Goal: Task Accomplishment & Management: Manage account settings

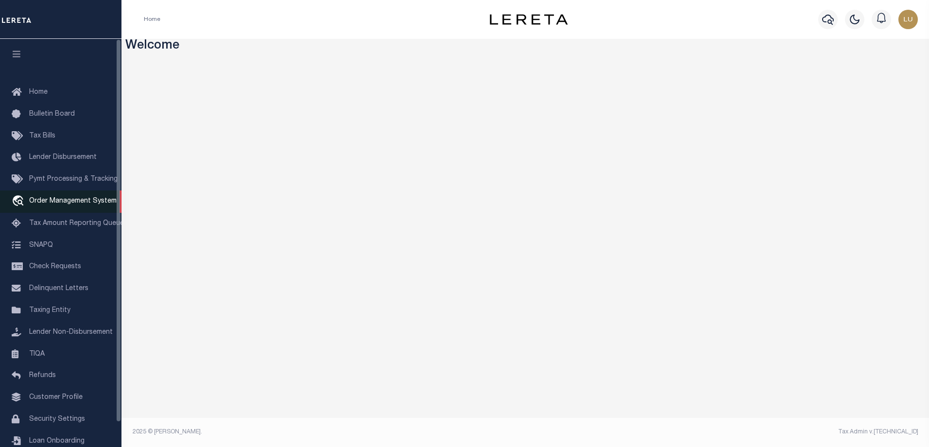
click at [65, 203] on span "Order Management System" at bounding box center [72, 201] width 87 height 7
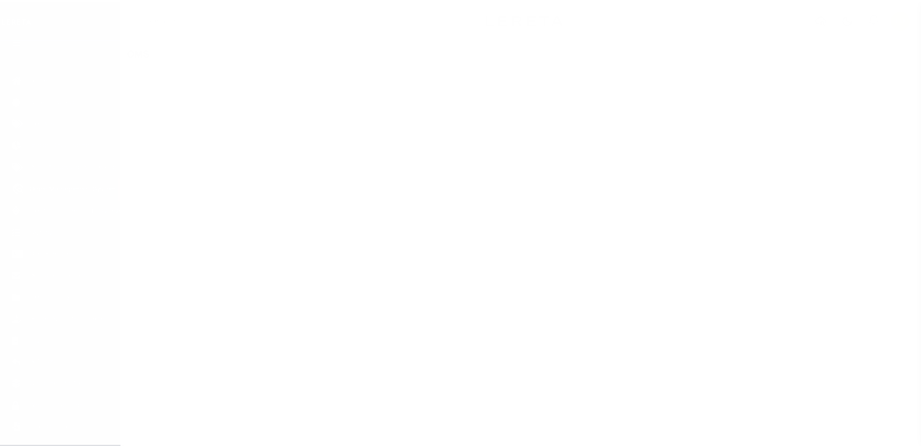
scroll to position [26, 0]
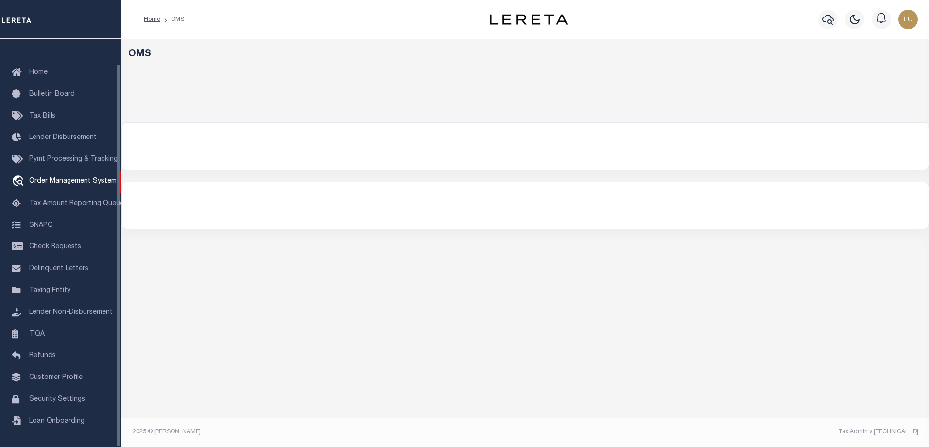
select select "200"
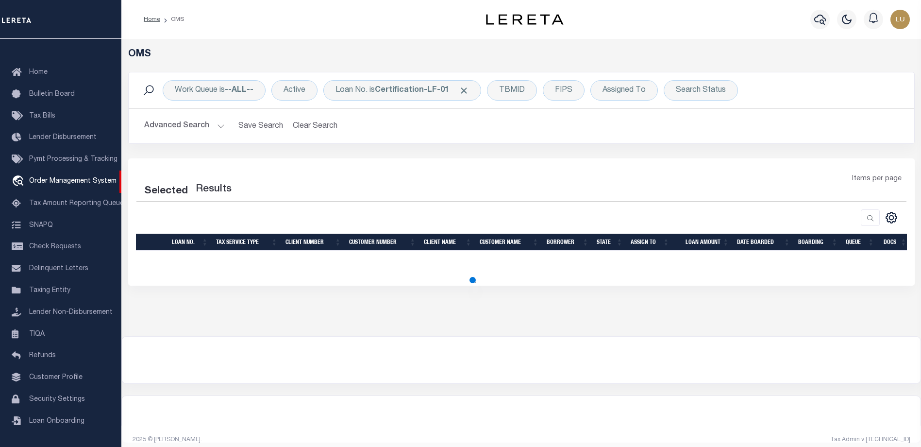
select select "200"
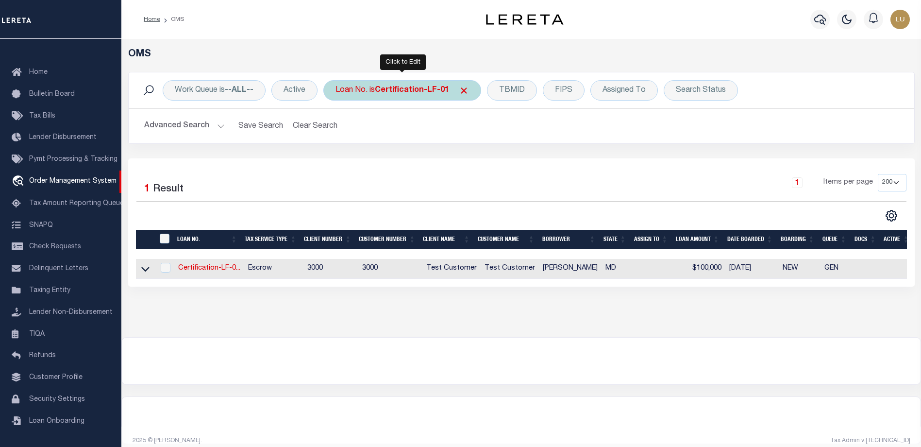
click at [433, 90] on b "Certification-LF-01" at bounding box center [412, 90] width 74 height 8
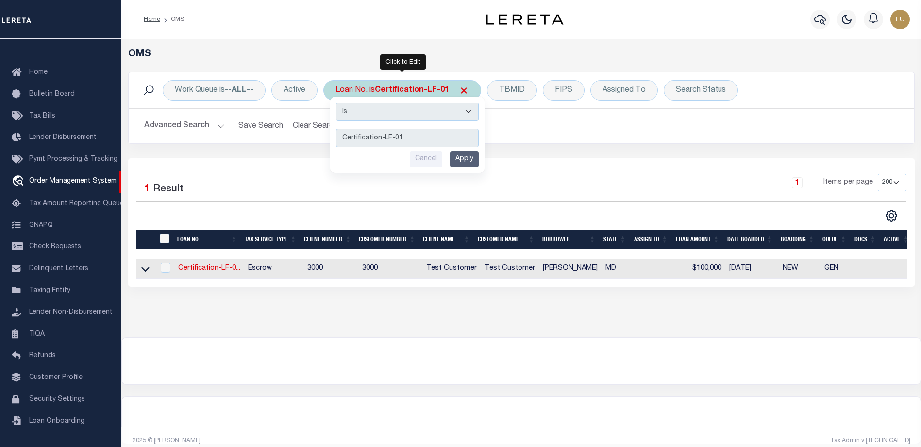
type input "3376142"
click at [467, 158] on input "Apply" at bounding box center [464, 159] width 29 height 16
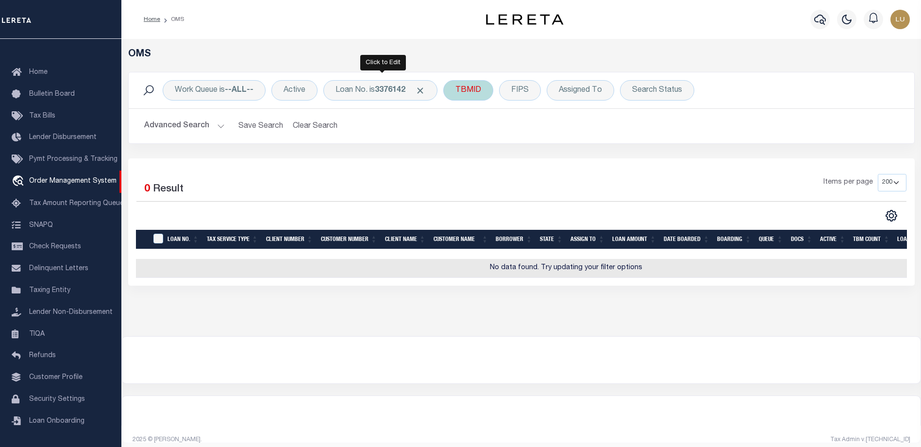
click at [422, 90] on span at bounding box center [420, 90] width 10 height 10
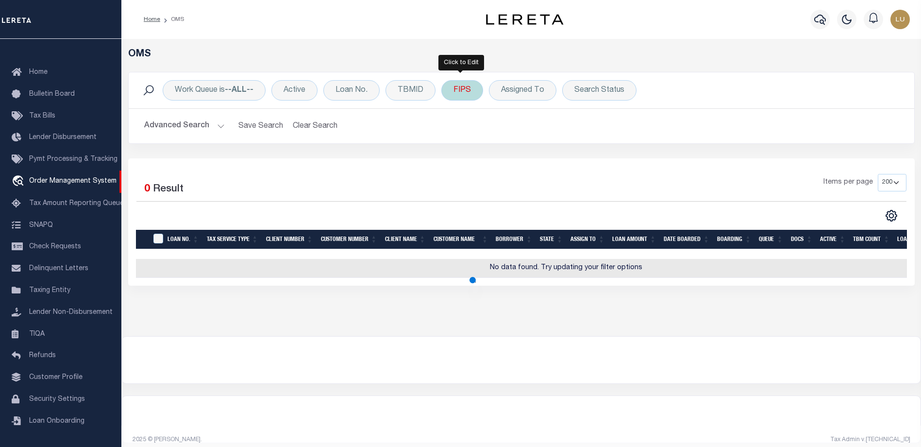
click at [473, 93] on div "FIPS" at bounding box center [462, 90] width 42 height 20
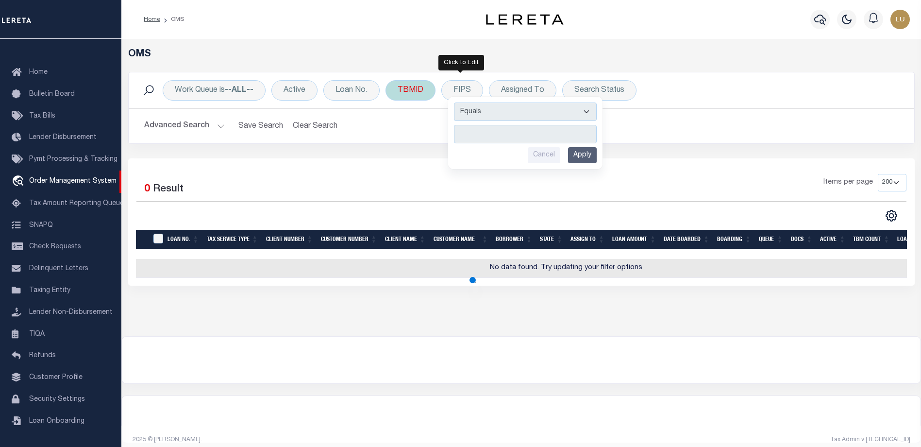
click at [407, 92] on div "TBMID" at bounding box center [411, 90] width 50 height 20
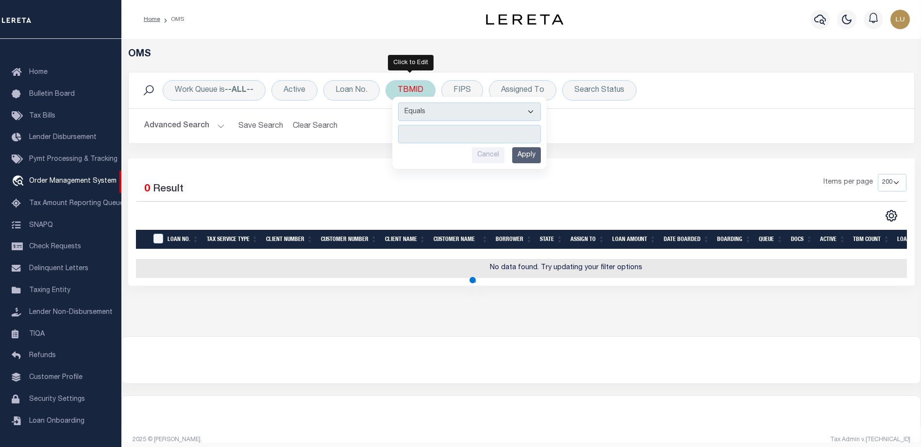
type input "3376142"
click at [535, 155] on input "Apply" at bounding box center [526, 155] width 29 height 16
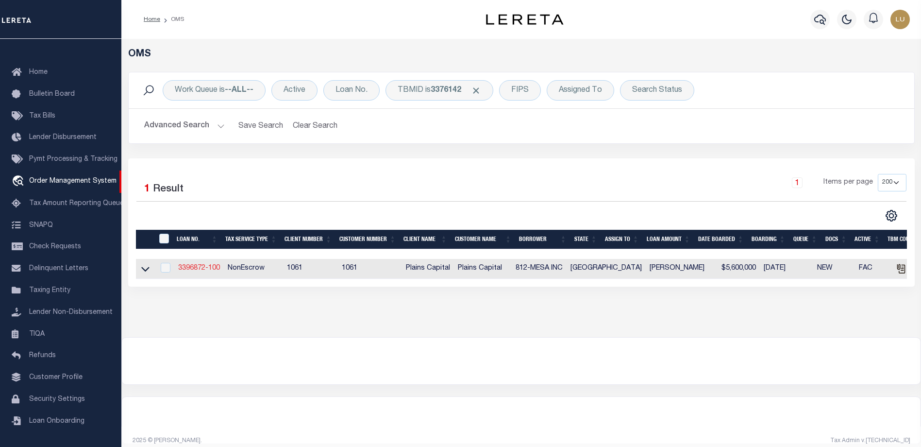
click at [209, 268] on link "3396872-100" at bounding box center [199, 268] width 42 height 7
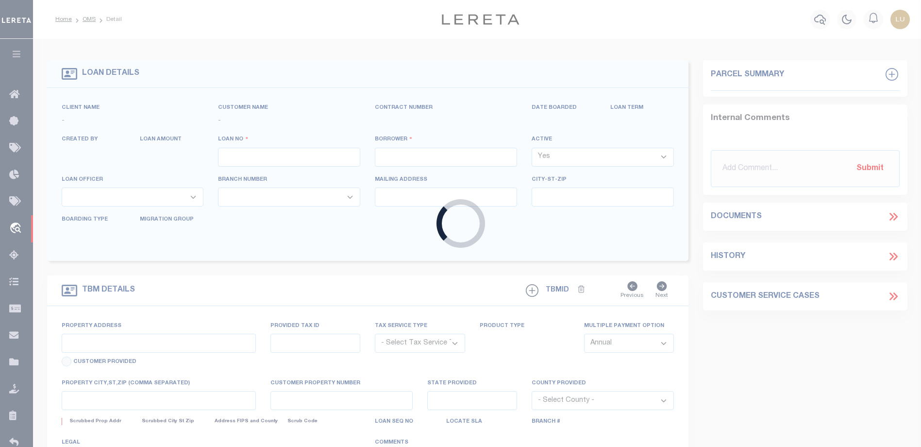
type input "3396872-100"
type input "812-MESA INC"
select select
type input "10829 JOLLYVILLE RD"
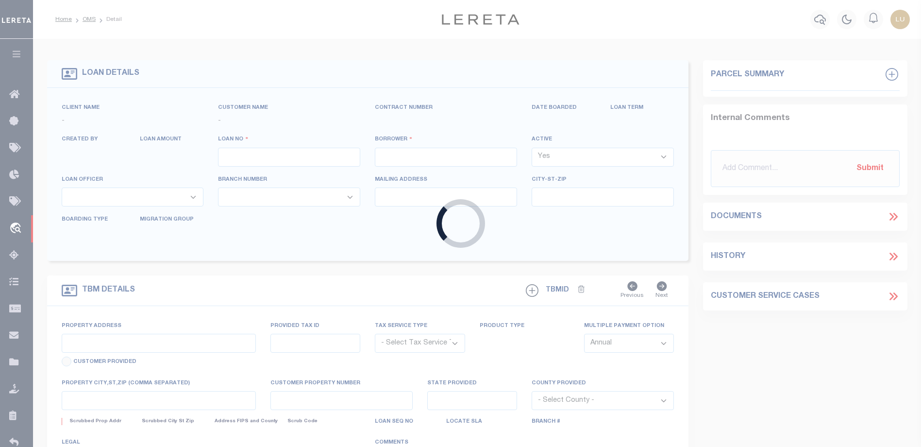
type input "AUSTIN TX 78759"
select select "300"
select select "NonEscrow"
select select "3007"
select select "1419"
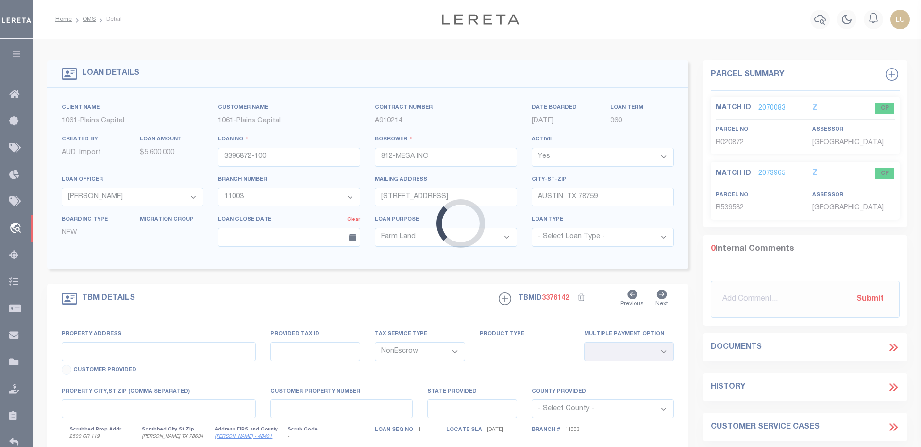
type input "2500 CR 119"
select select
type input "HUTTON TX 78634"
type input "TX"
type textarea "BEING ALL OF CERTAIN TR OF PARCEL OF LAN"
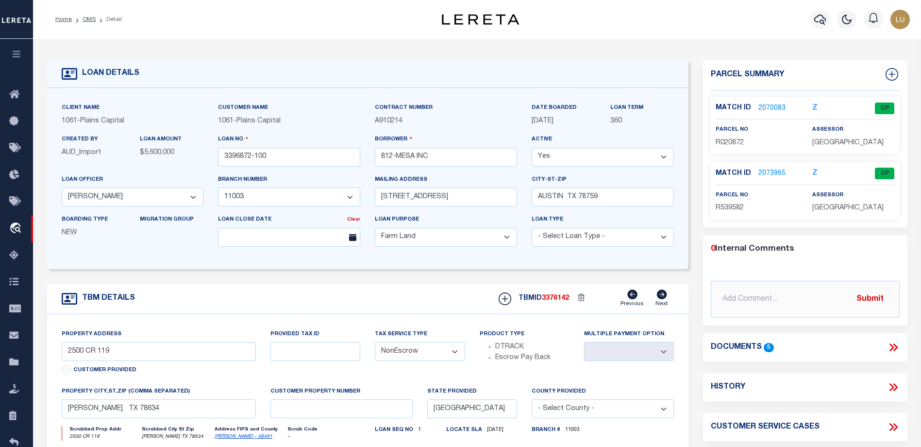
click at [778, 172] on link "2073965" at bounding box center [772, 174] width 27 height 10
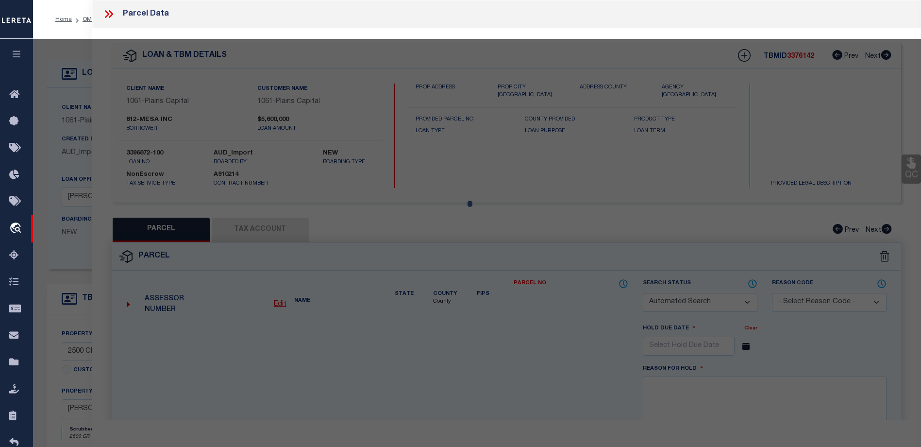
checkbox input "false"
select select "CP"
type input "VENTANA HILLS LTD"
select select "AGW"
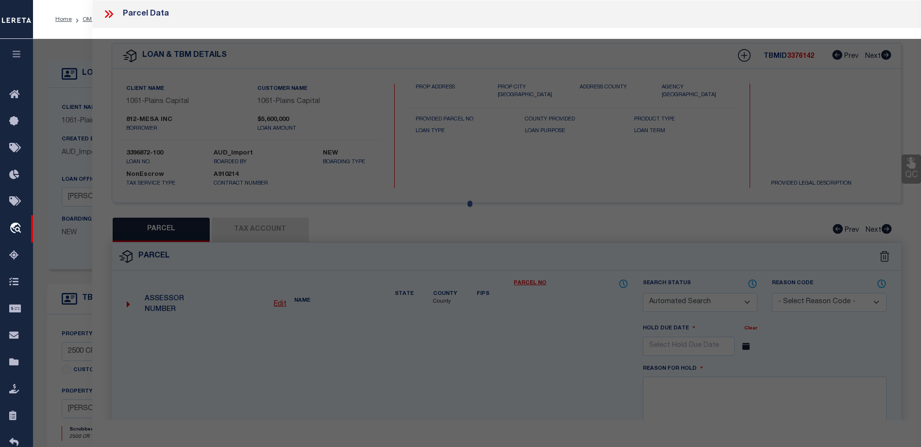
select select
type input "COUNTY ROAD 118"
checkbox input "false"
type input "HUTTO, TX 78634"
type textarea "AW0477 AW0477 - Neill, J. Sur., ACRES 18.834"
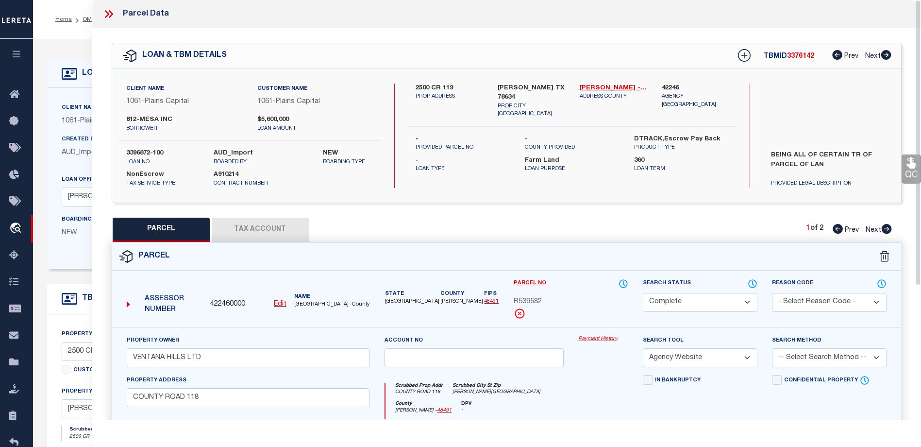
click at [600, 338] on link "Payment History" at bounding box center [603, 339] width 50 height 8
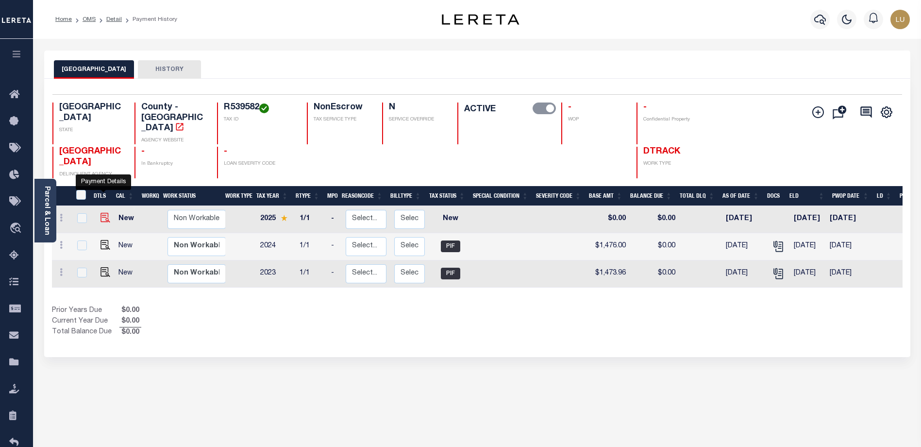
click at [101, 213] on img "" at bounding box center [106, 218] width 10 height 10
checkbox input "true"
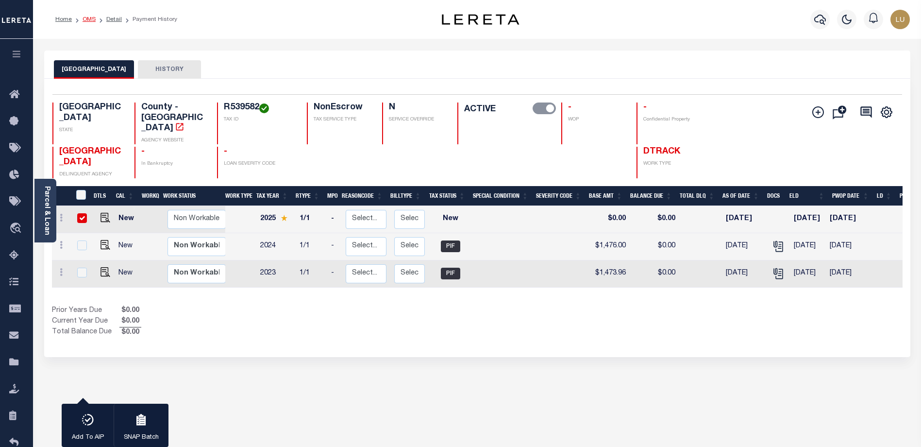
click at [89, 17] on link "OMS" at bounding box center [89, 20] width 13 height 6
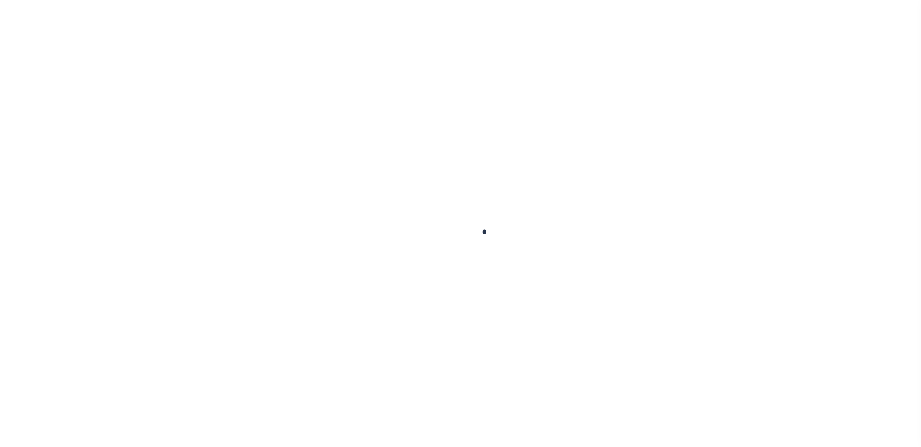
checkbox input "false"
type input "08/08/2025"
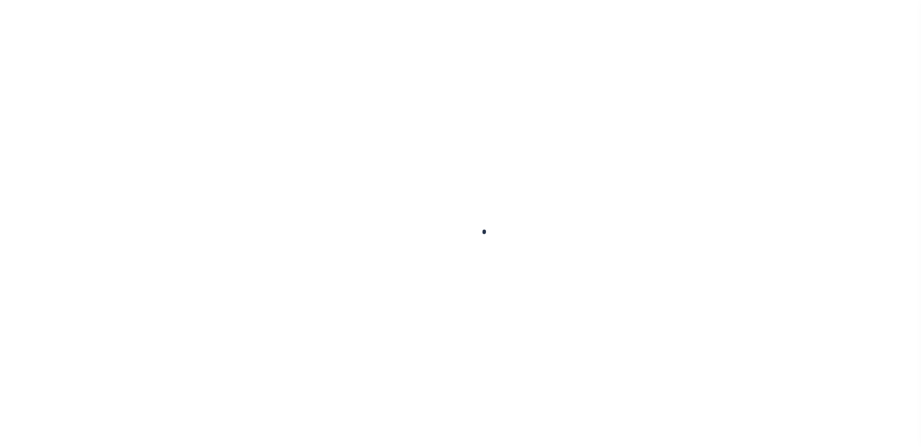
select select "NW2"
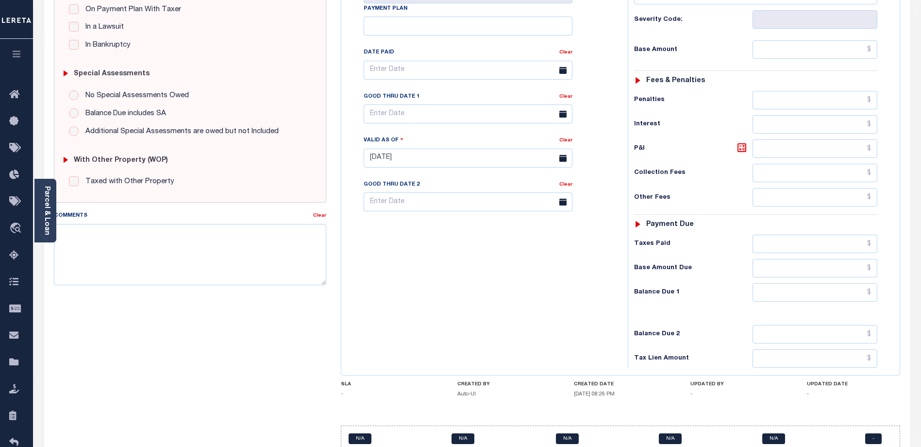
scroll to position [268, 0]
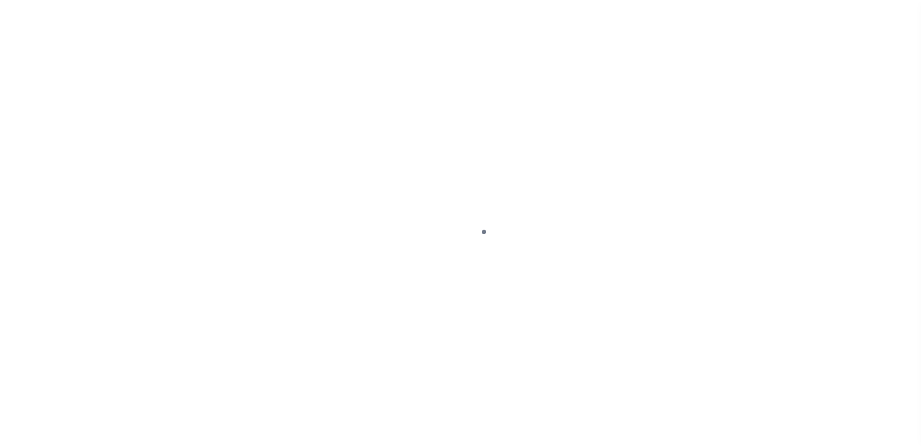
scroll to position [26, 0]
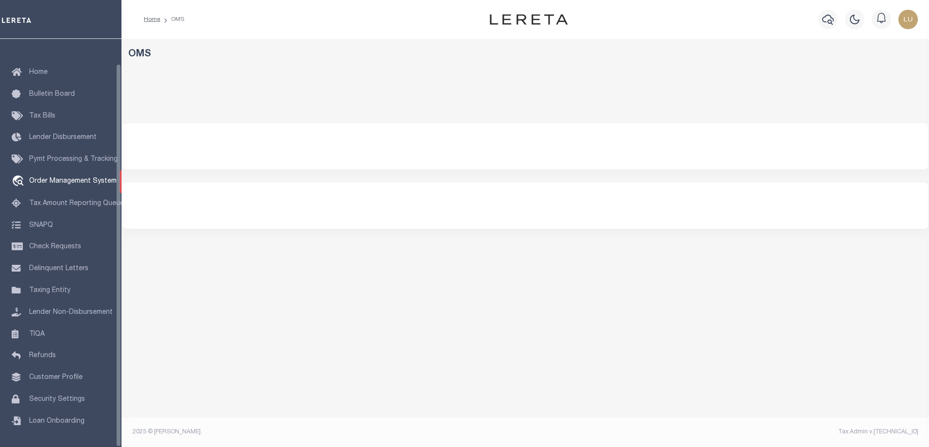
select select "200"
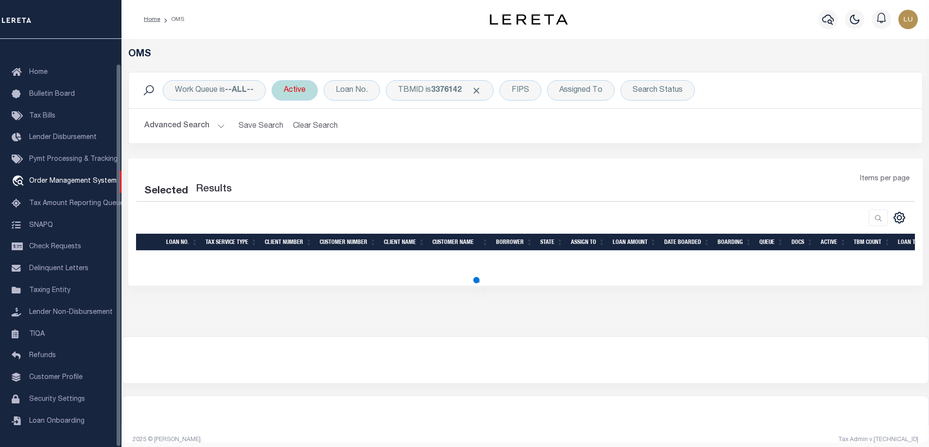
select select "200"
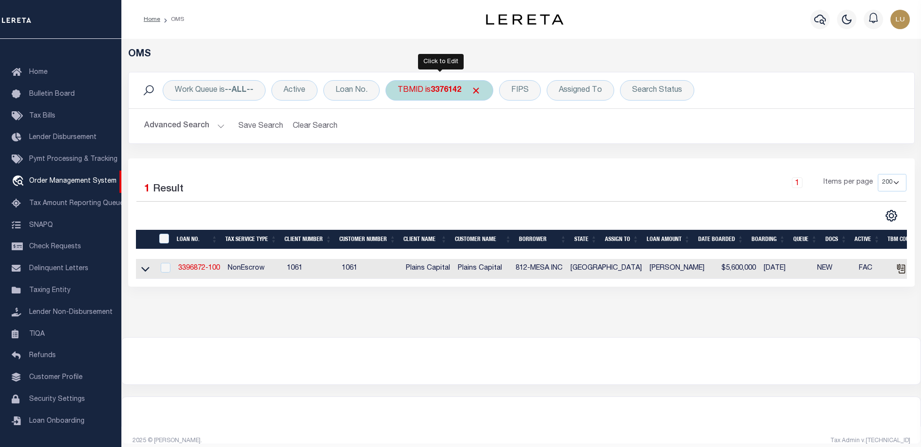
click at [424, 83] on div "TBMID is 3376142" at bounding box center [440, 90] width 108 height 20
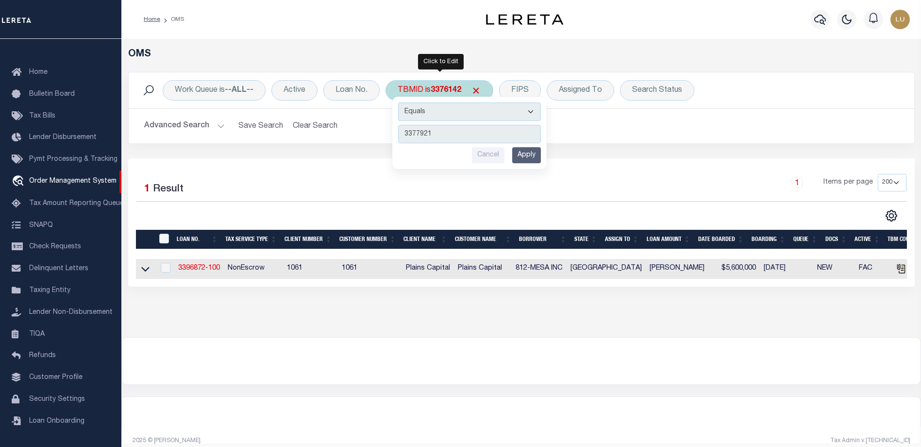
type input "3377921"
click at [532, 154] on input "Apply" at bounding box center [526, 155] width 29 height 16
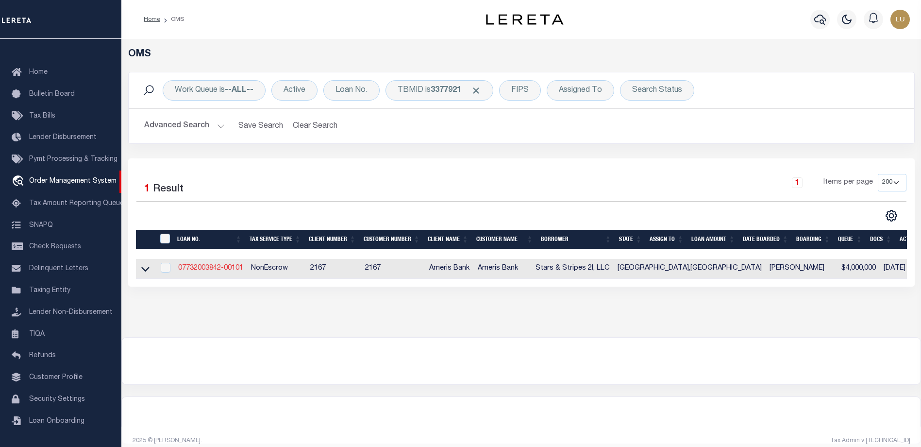
click at [204, 269] on link "07732003842-00101" at bounding box center [210, 268] width 65 height 7
type input "07732003842-00101"
type input "Stars & Stripes 2I, LLC"
select select
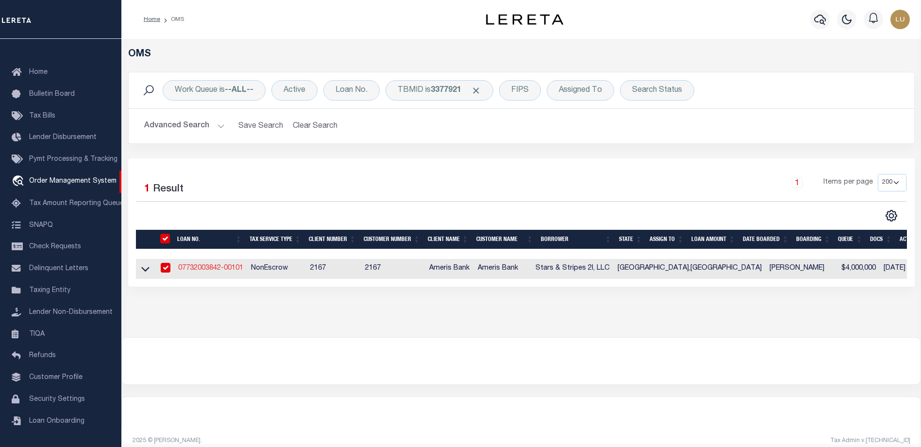
select select "10"
select select "20"
select select "NonEscrow"
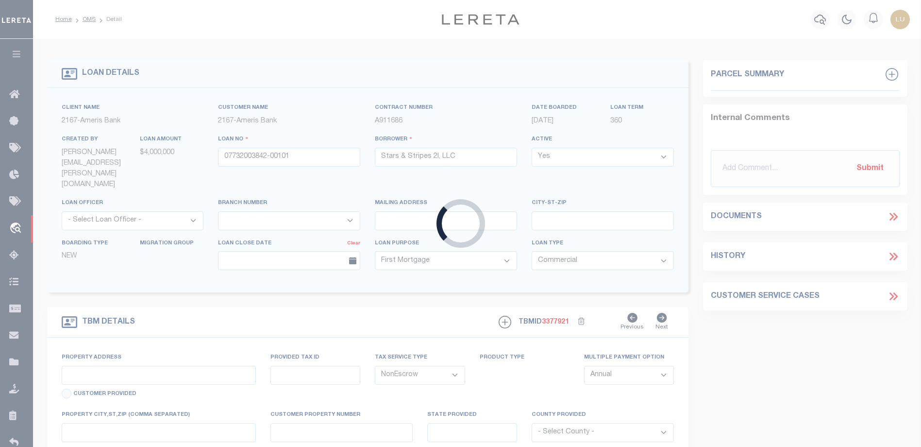
select select "10931"
type input "Marsh Creek Blvd"
type input "125 005G"
select select
type input "Waverly GA 31565"
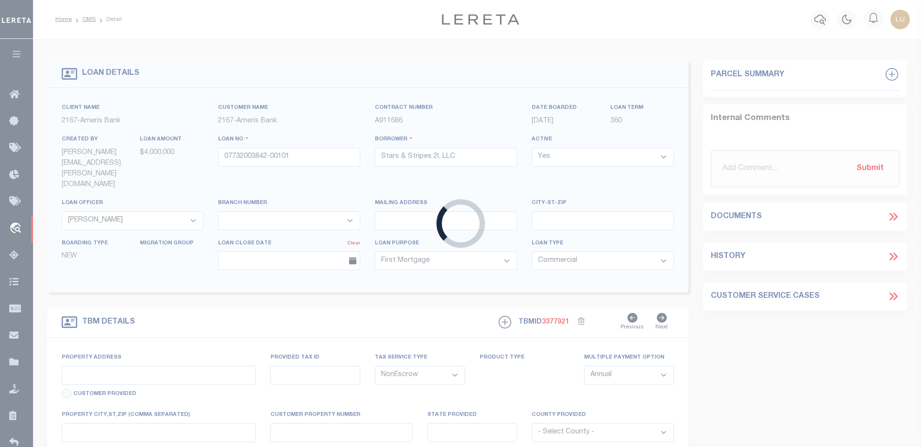
type input "Commercial Atlanta"
type input "GA"
select select "Camden"
type textarea "See Exhibit A"
select select "7052"
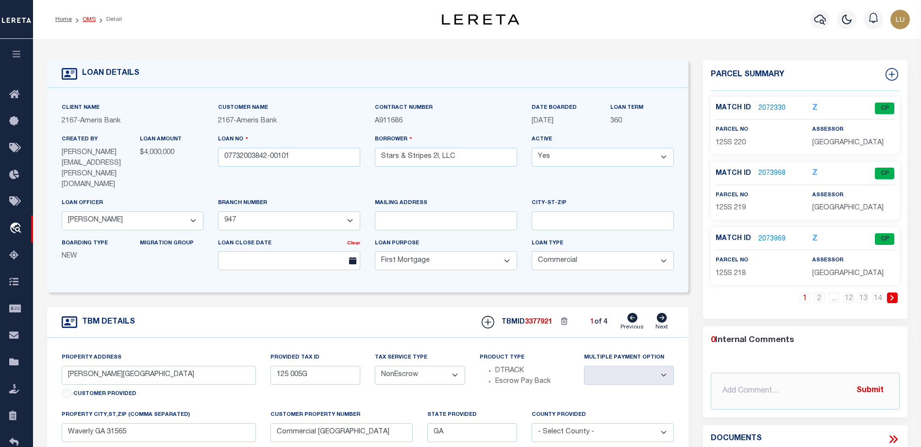
click at [86, 17] on link "OMS" at bounding box center [89, 20] width 13 height 6
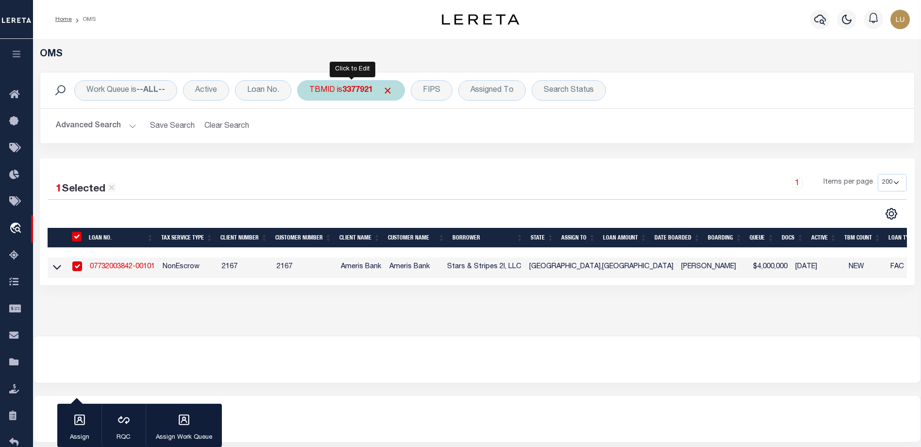
click at [356, 91] on b "3377921" at bounding box center [357, 90] width 31 height 8
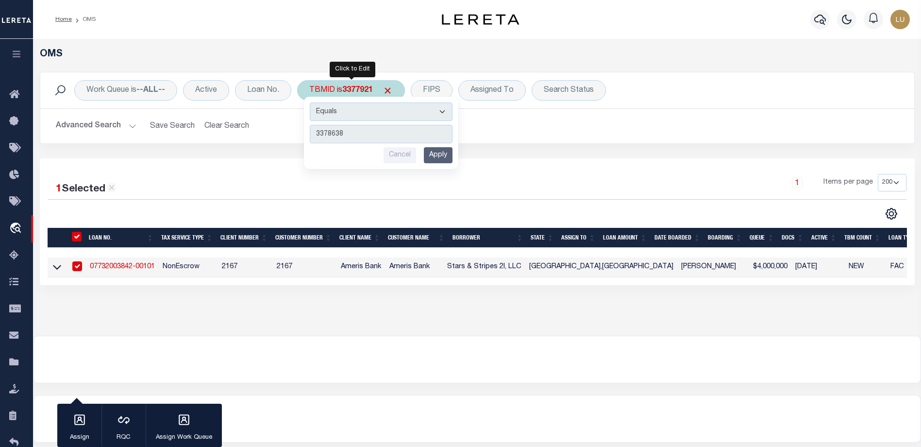
type input "3378638"
click at [443, 153] on input "Apply" at bounding box center [438, 155] width 29 height 16
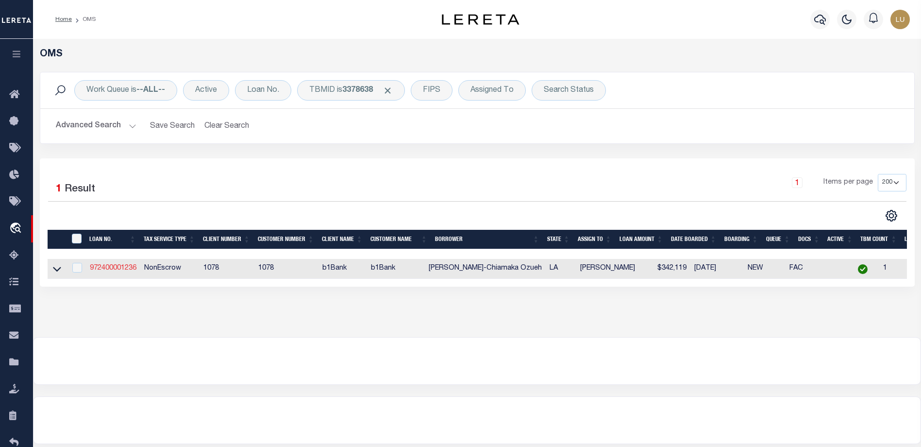
click at [122, 270] on link "972400001236" at bounding box center [113, 268] width 47 height 7
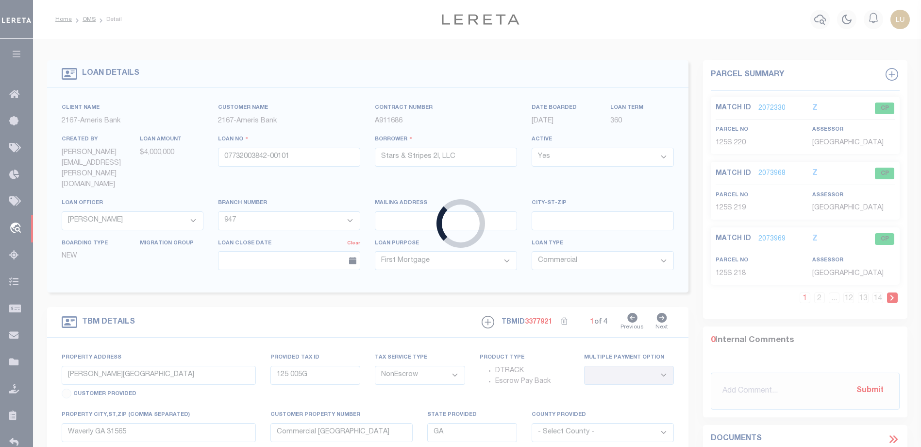
type input "972400001236"
type input "[PERSON_NAME]-Chiamaka Ozueh"
select select
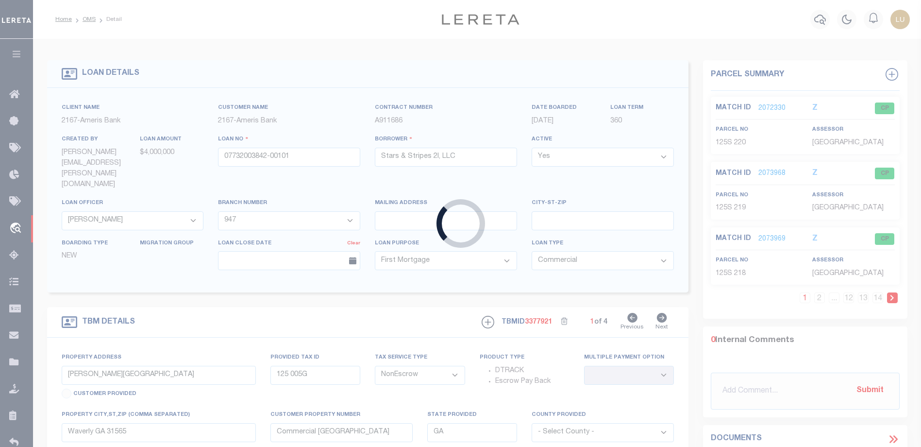
select select
select select "4429"
select select "467"
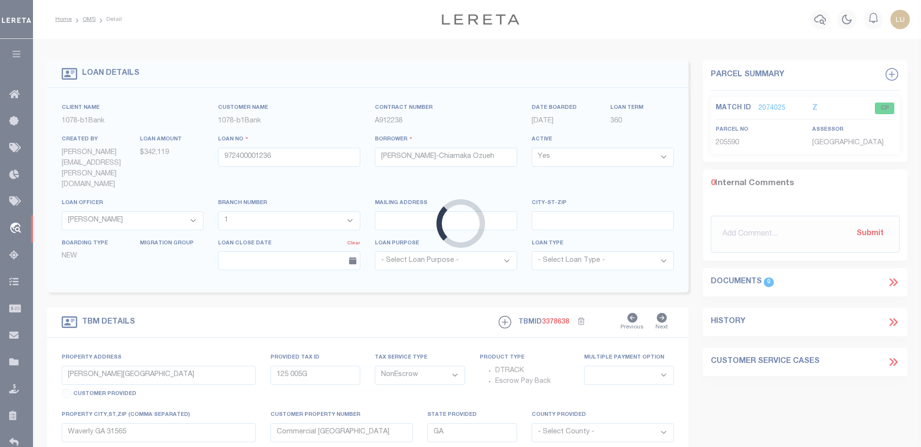
type input "[STREET_ADDRESS][PERSON_NAME]"
type input "205590"
select select
type input "[GEOGRAPHIC_DATA] LA 71112"
type input "LA"
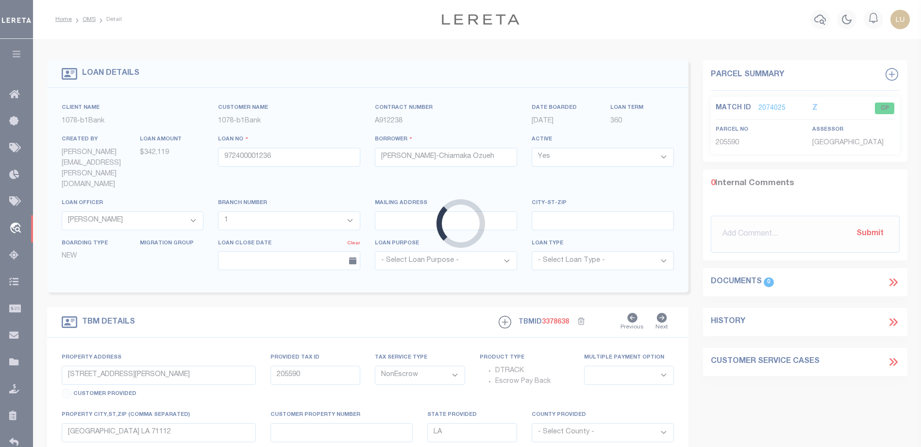
select select "Bossier"
type textarea "Lot 164 Retreat at the Preserve #7"
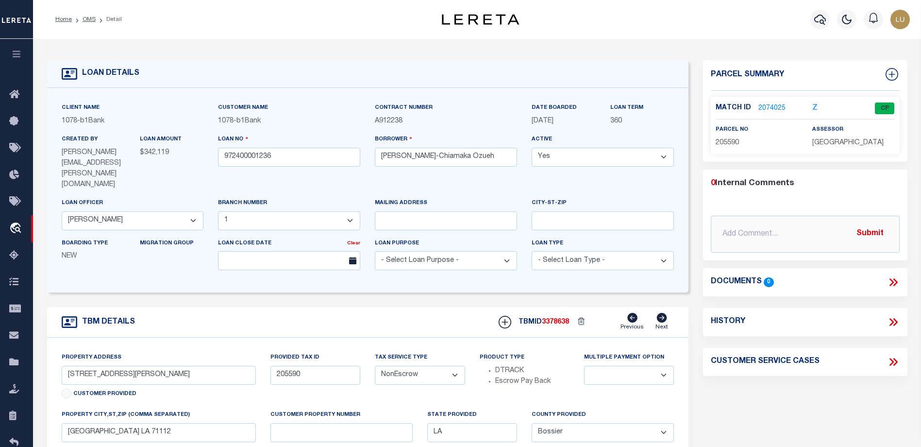
click at [764, 104] on link "2074025" at bounding box center [772, 108] width 27 height 10
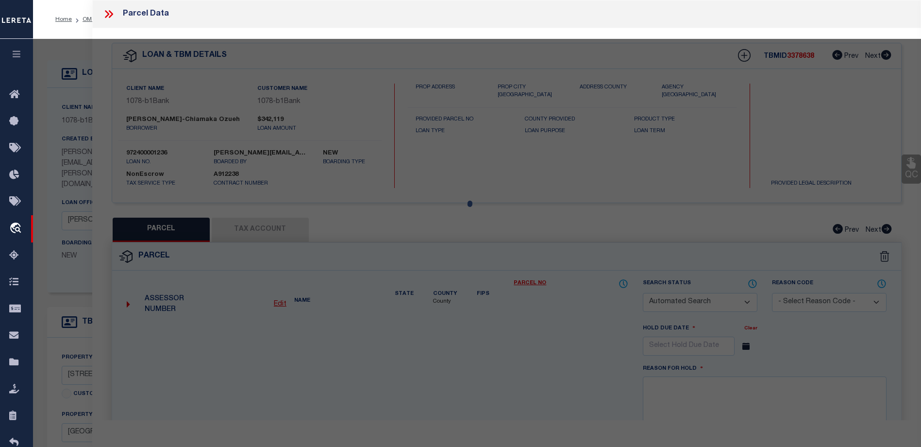
checkbox input "false"
select select "CP"
type input "PRISCILLA ONYEKA-CHIAMAKA IHENACHO"
select select "AGW"
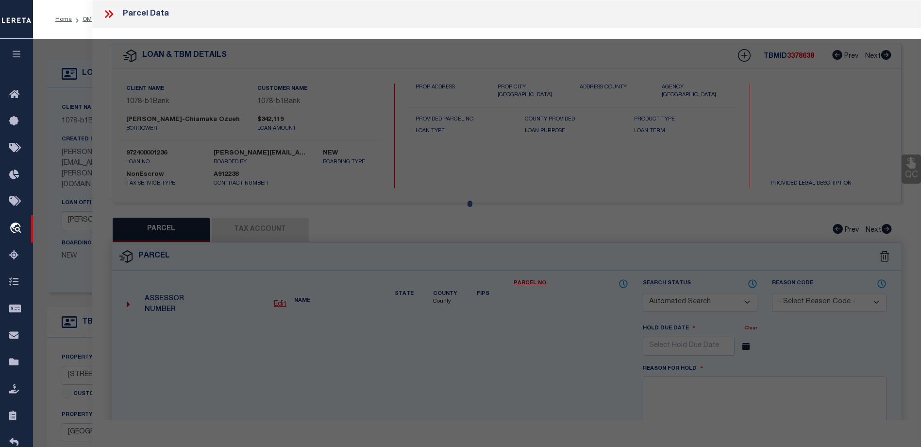
select select
type input "216 Cullom Drive"
type input "Bossier City LA 71112"
type textarea "LOT 0164 - RETREAT AT THE PRESERVE #7"
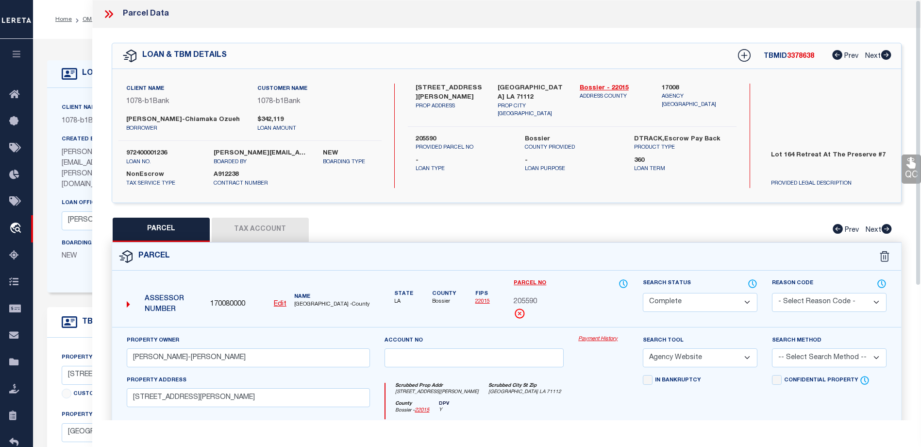
click at [598, 341] on link "Payment History" at bounding box center [603, 339] width 50 height 8
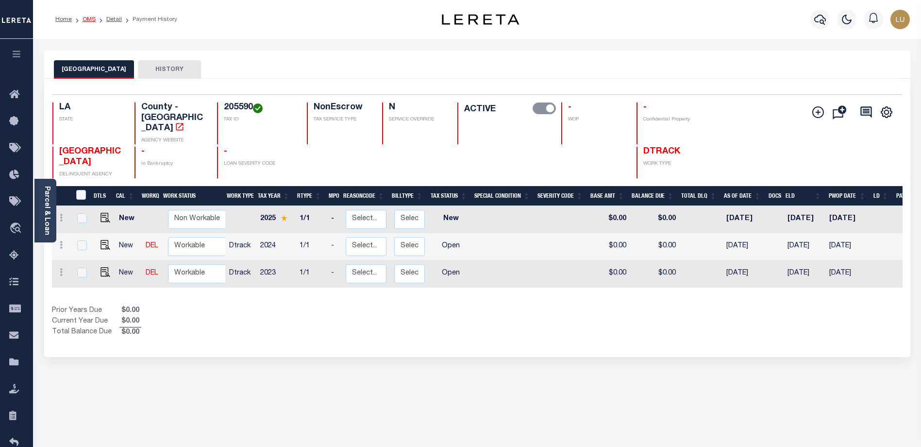
click at [84, 17] on link "OMS" at bounding box center [89, 20] width 13 height 6
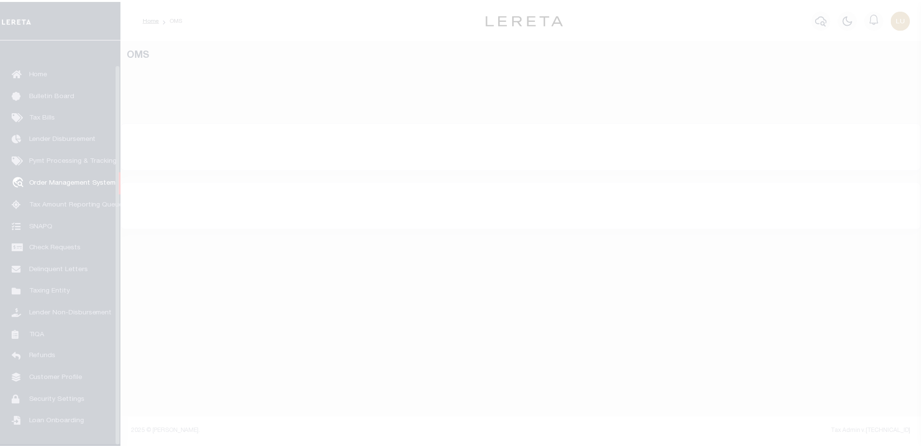
scroll to position [26, 0]
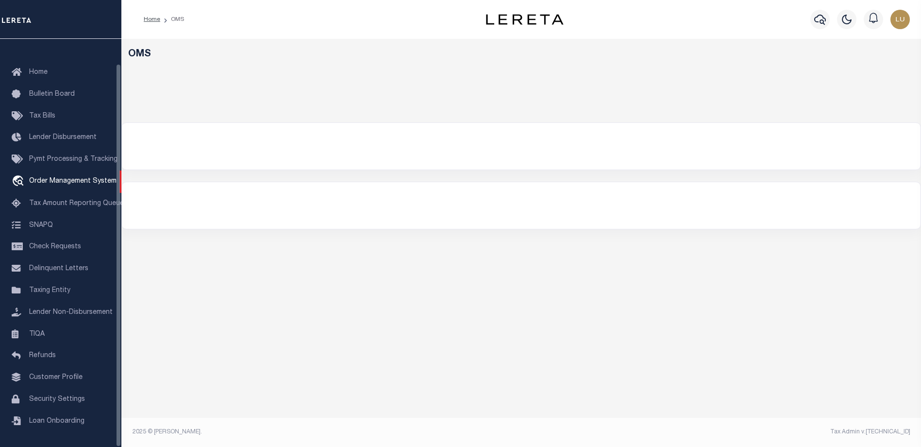
select select "200"
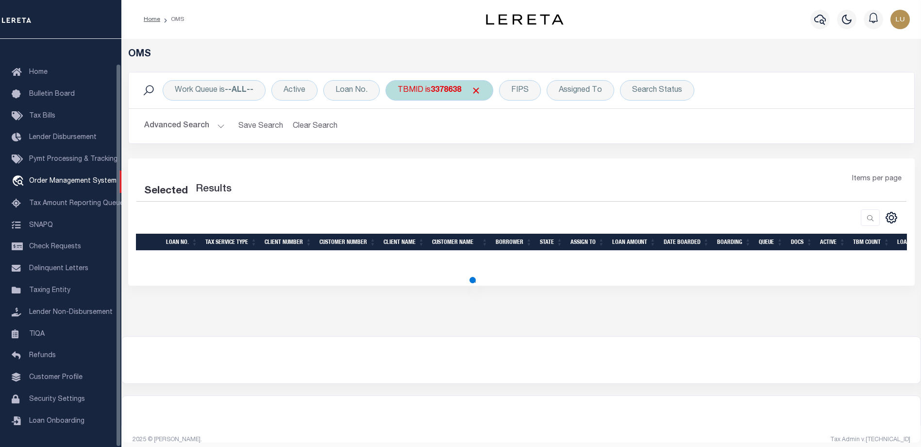
select select "200"
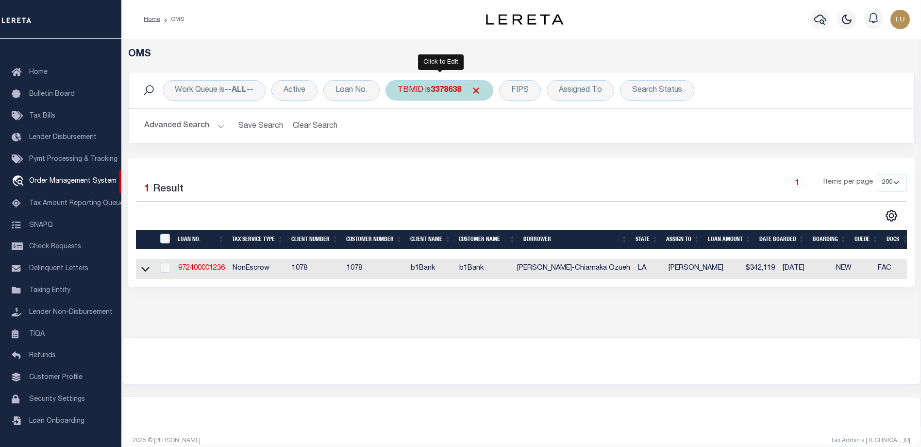
click at [447, 91] on b "3378638" at bounding box center [446, 90] width 31 height 8
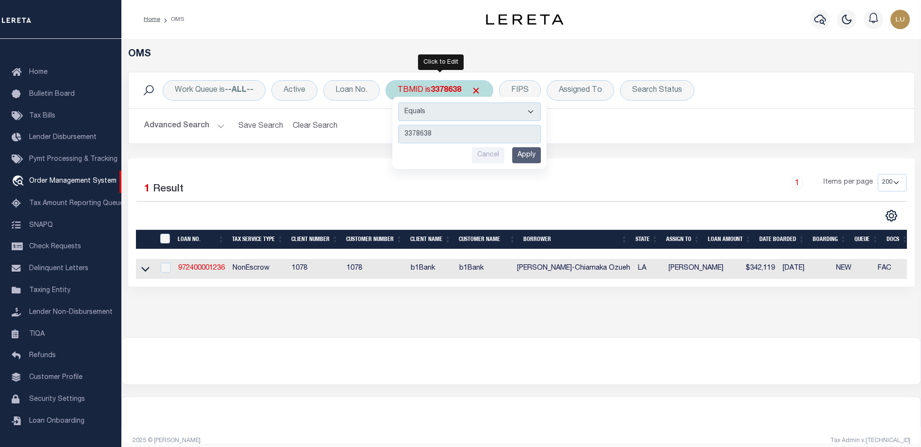
type input "3378710"
click at [520, 151] on input "Apply" at bounding box center [526, 155] width 29 height 16
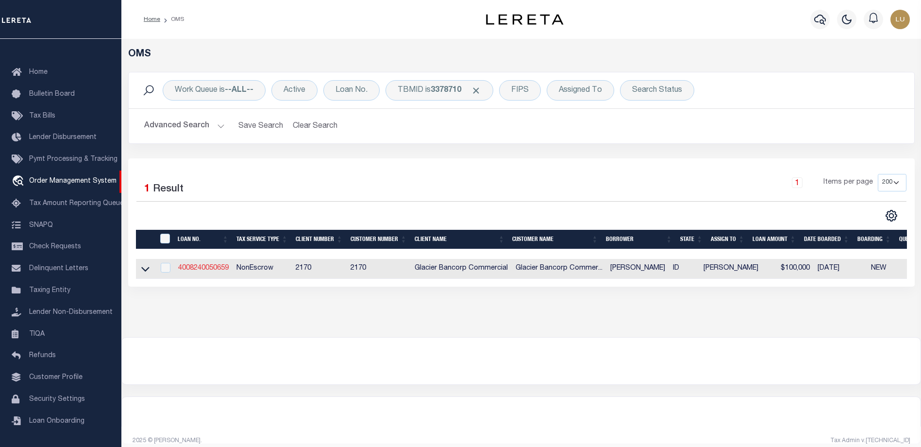
click at [212, 270] on link "4008240050659" at bounding box center [203, 268] width 51 height 7
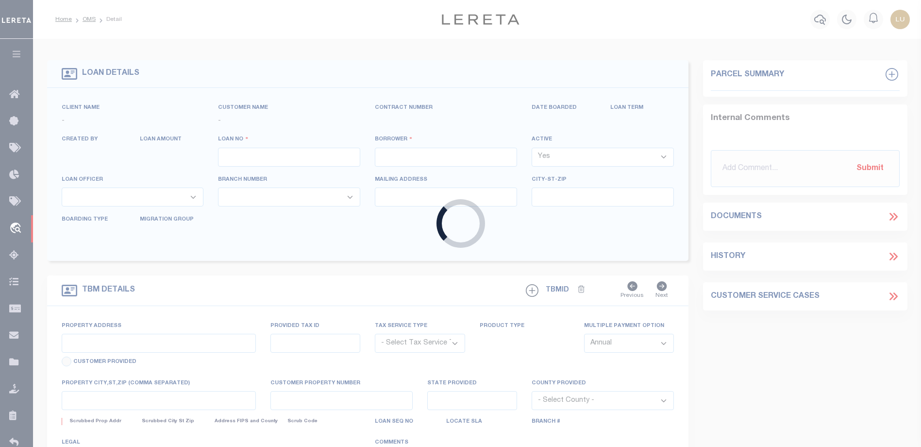
type input "4008240050659"
type input "ANNETTE J. MOORE"
select select
type input "4855 S TEN MILE RD"
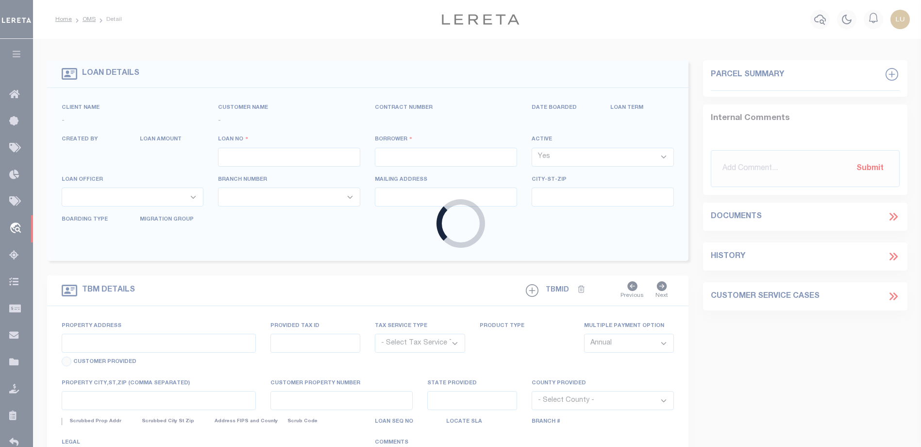
type input "MERIDIAN ID 83642-6842"
select select "NonEscrow"
type input "4855 S 10 MILE RD"
type input "S1234110019"
select select
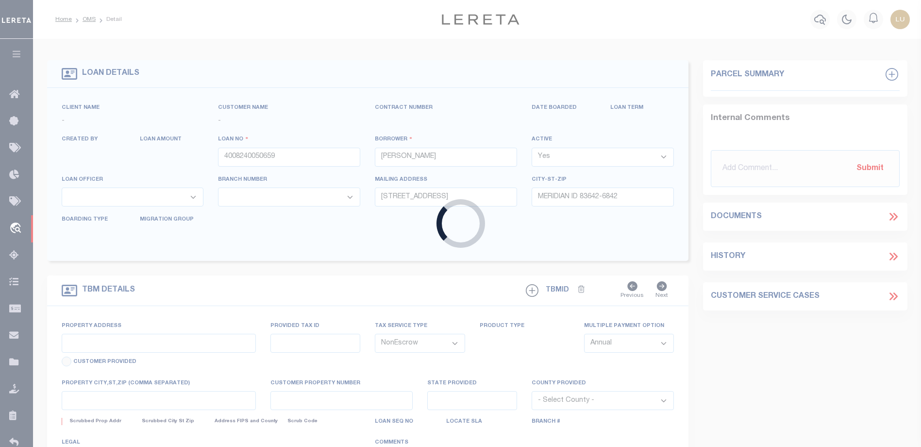
type input "MERIDIAN ID 83642"
type input "ID"
select select "4576"
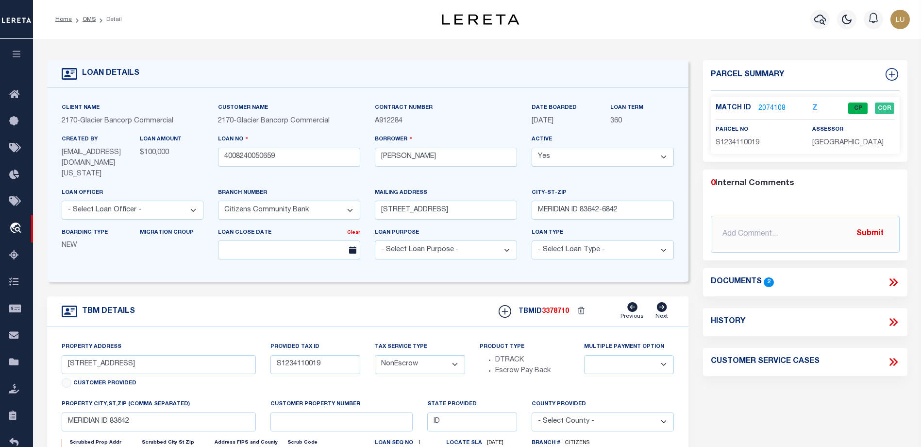
click at [773, 104] on link "2074108" at bounding box center [772, 108] width 27 height 10
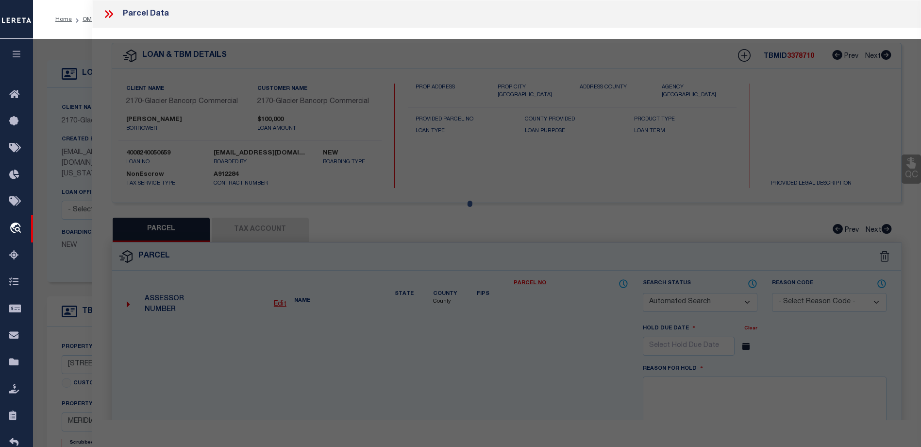
checkbox input "false"
select select "CP"
type input "MOORE ANNETTE J"
select select "AGW"
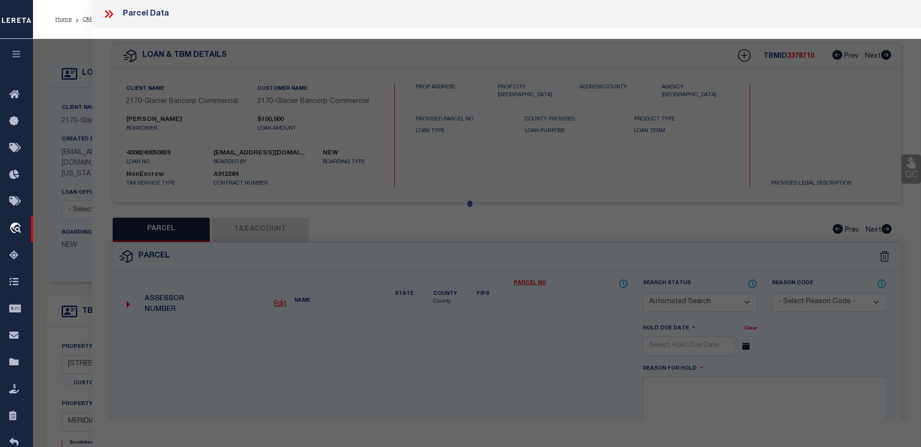
select select
type input "[STREET_ADDRESS]"
checkbox input "false"
type input "MERIDIAN, ID 83642"
type textarea "PAR #0019 OF NE4NE4 SEC 34 3N 1W #110018-B"
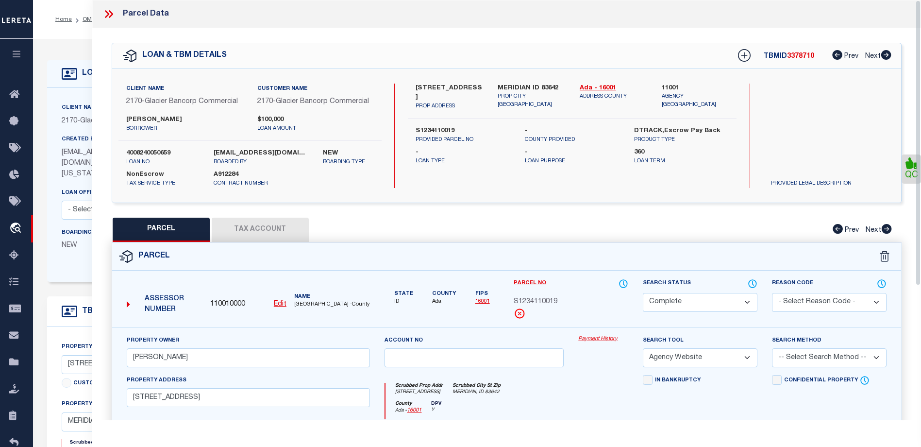
click at [587, 340] on link "Payment History" at bounding box center [603, 339] width 50 height 8
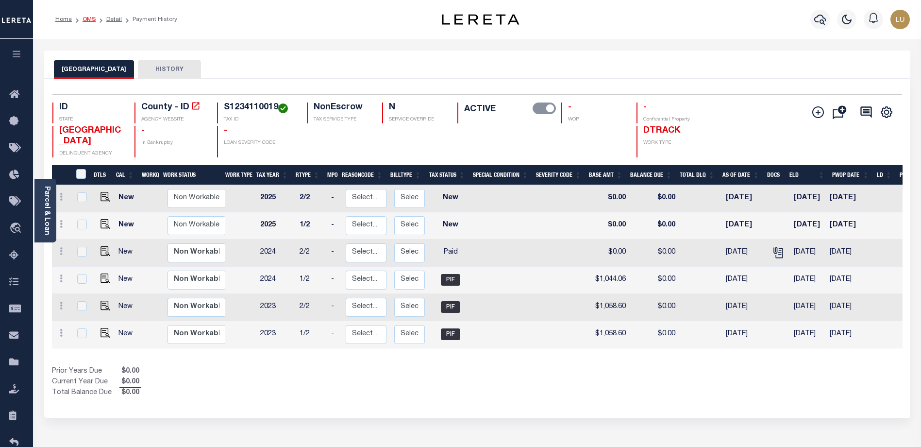
click at [86, 20] on link "OMS" at bounding box center [89, 20] width 13 height 6
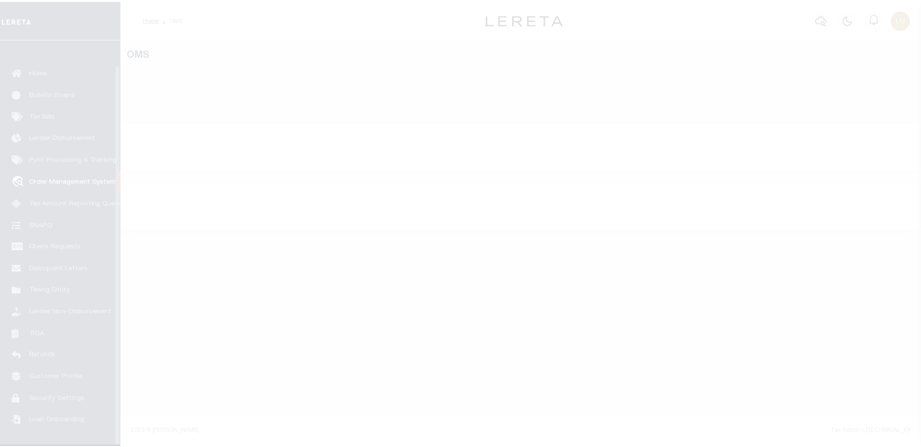
scroll to position [26, 0]
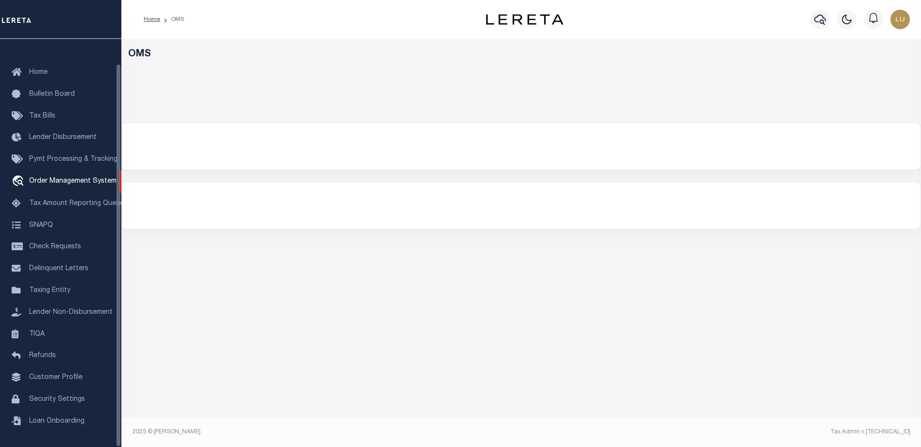
select select "200"
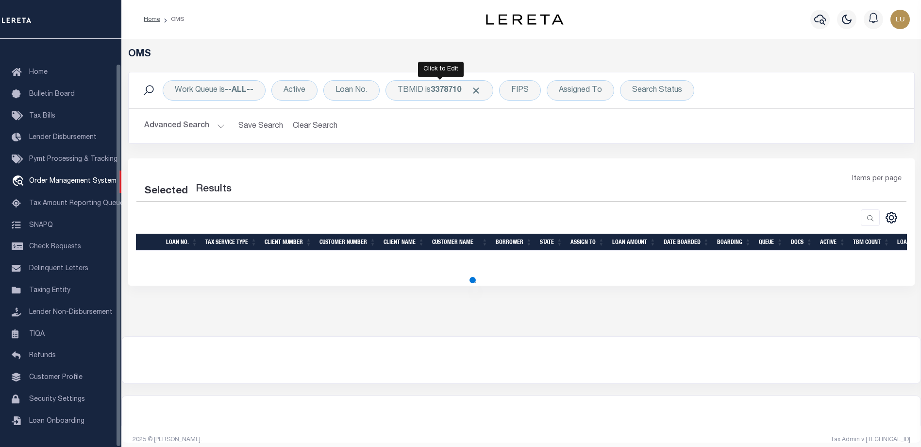
select select "200"
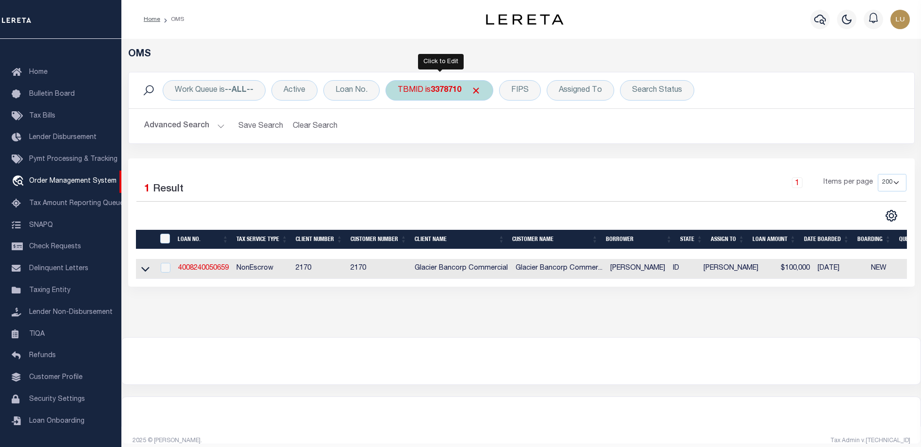
click at [425, 90] on div "TBMID is 3378710" at bounding box center [440, 90] width 108 height 20
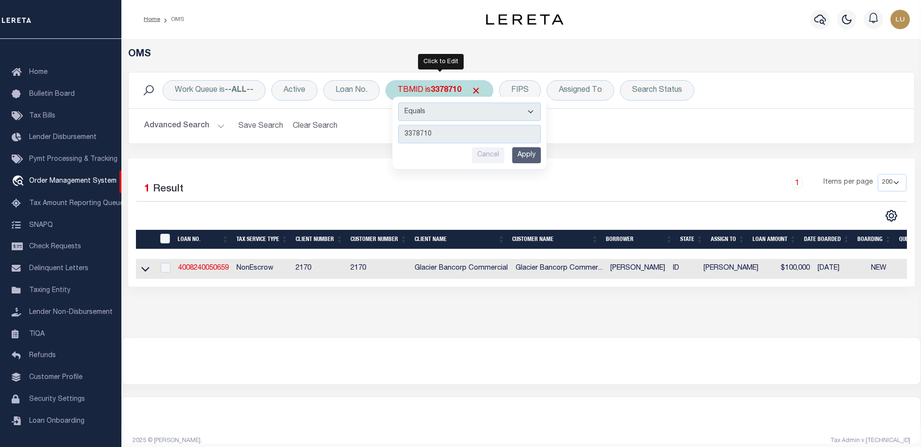
type input "3376063"
click at [522, 153] on input "Apply" at bounding box center [526, 155] width 29 height 16
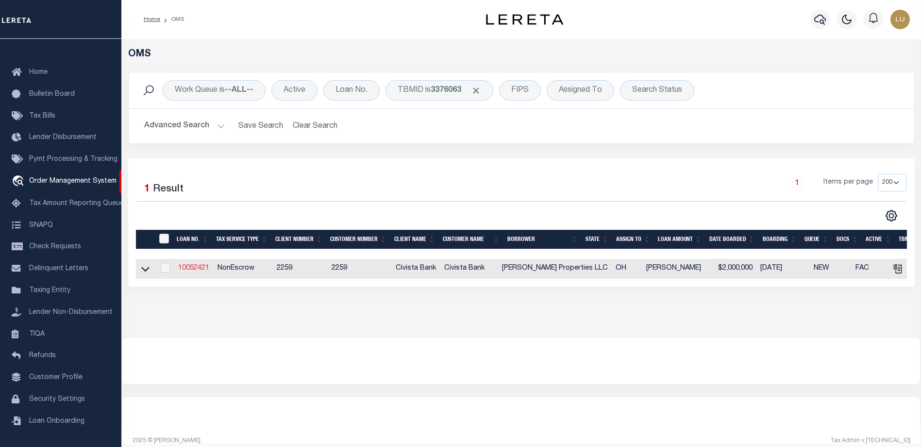
click at [205, 270] on link "10052421" at bounding box center [193, 268] width 31 height 7
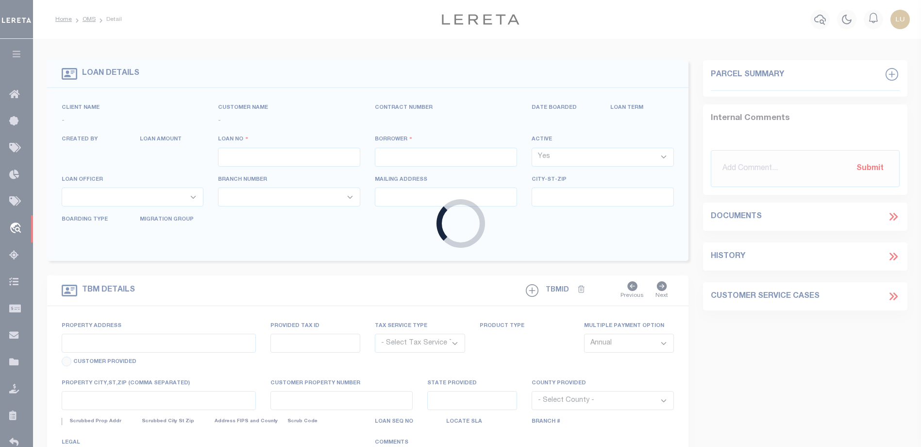
type input "10052421"
type input "Sahana Properties LLC"
select select
type input "748 Gardner Rd"
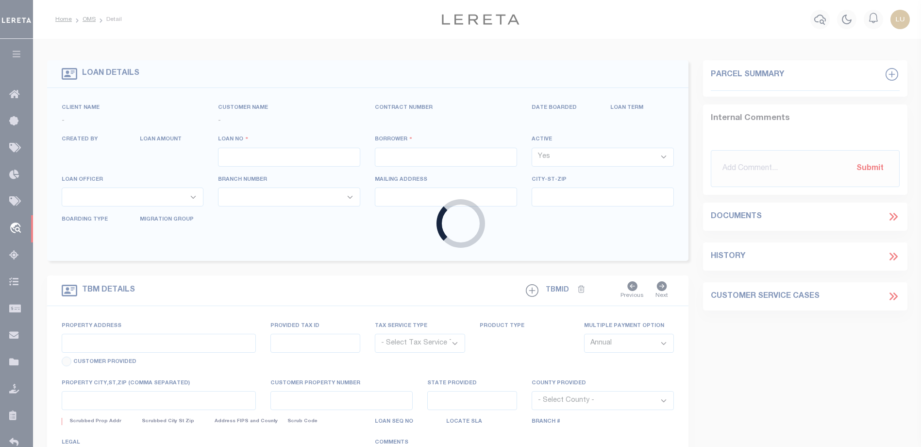
type input "Springboro OH 450660000"
select select "NonEscrow"
select select "20744"
select select "7638"
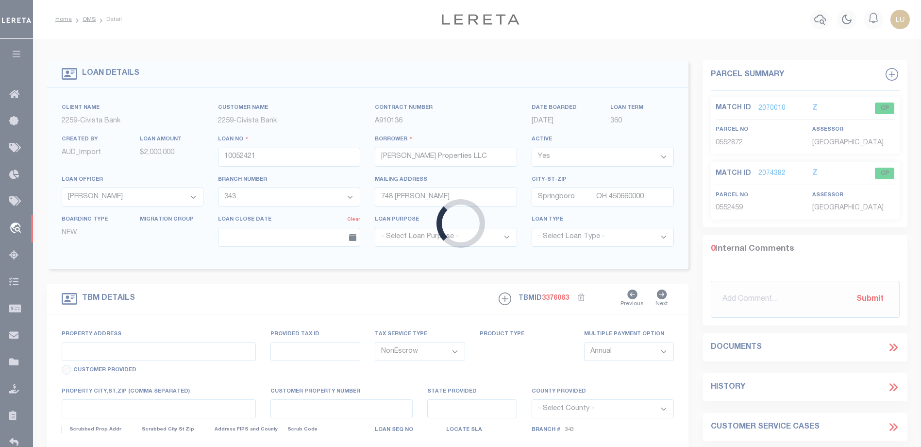
type input "746-748 Gardner Rd."
select select
type input "Springboro OH 450665000"
type input "C"
type input "OH"
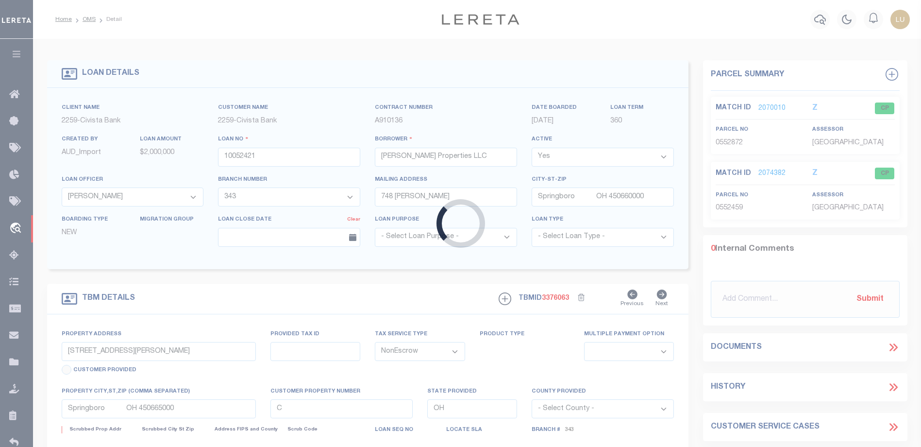
select select
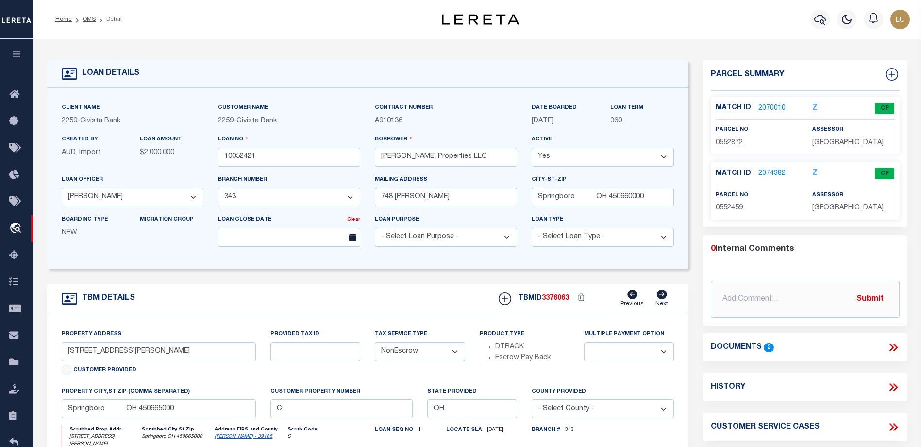
click at [776, 171] on link "2074382" at bounding box center [772, 174] width 27 height 10
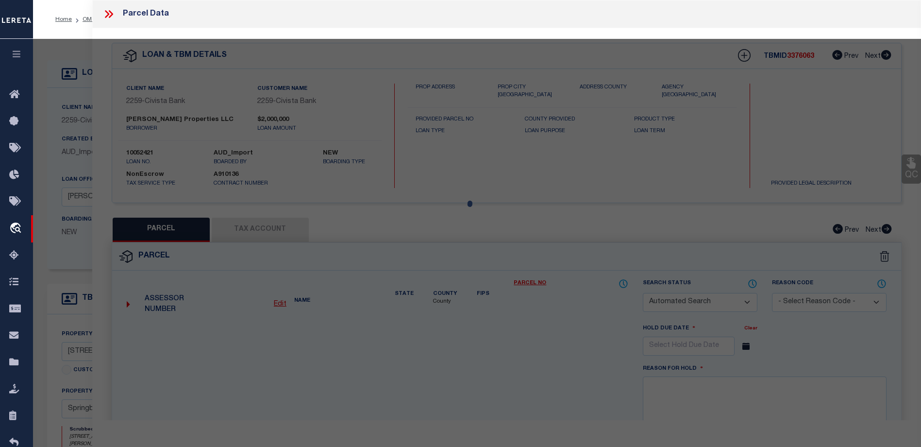
checkbox input "false"
select select "CP"
type input "SAHANA PROPERTIES, LLC"
select select
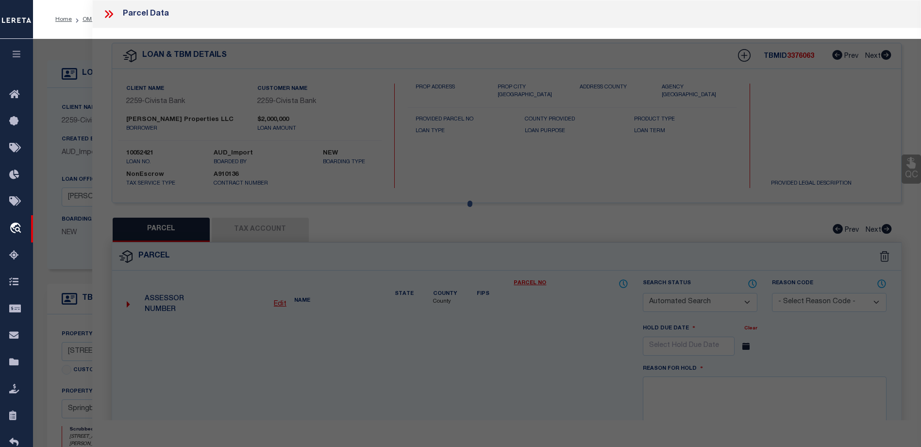
type input "0 GARDNER RD"
checkbox input "false"
type input "SPRINGBORO OH 45066"
type textarea "1.0951 ACRES"
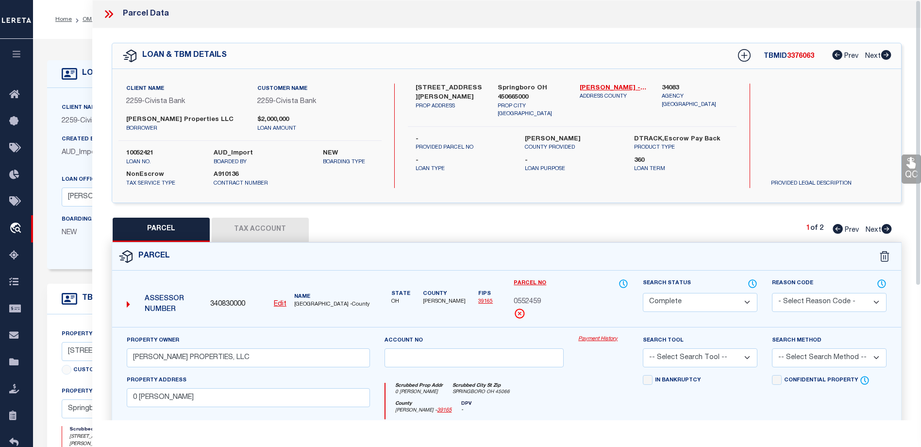
click at [598, 341] on link "Payment History" at bounding box center [603, 339] width 50 height 8
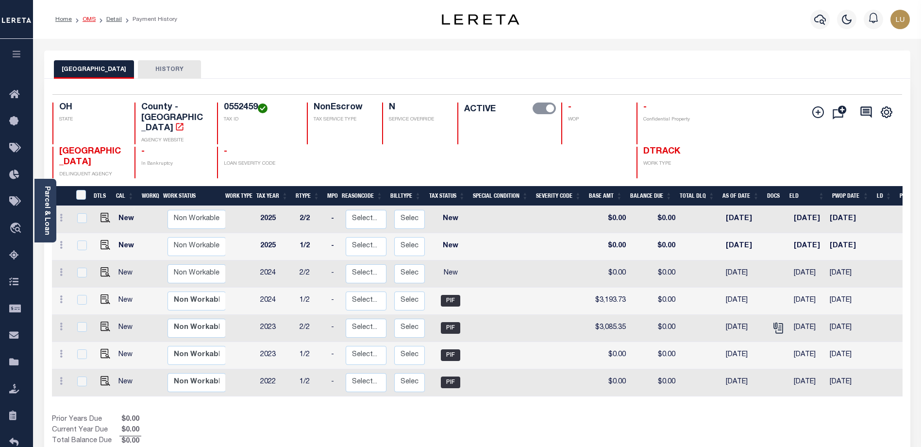
click at [86, 20] on link "OMS" at bounding box center [89, 20] width 13 height 6
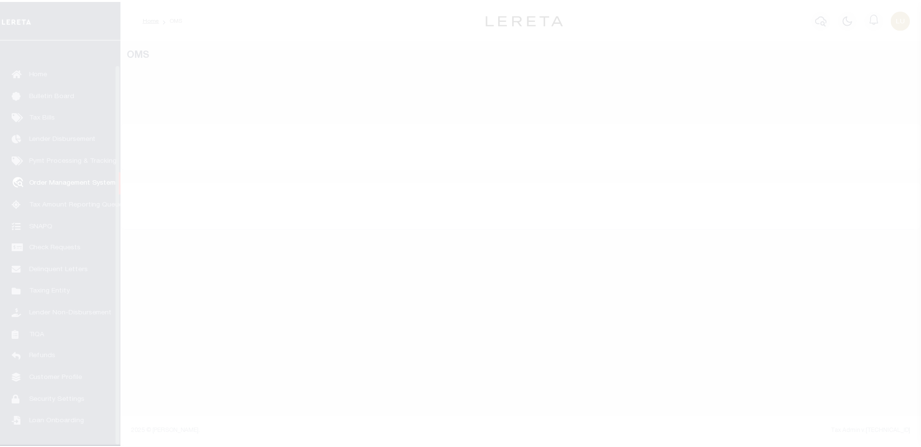
scroll to position [26, 0]
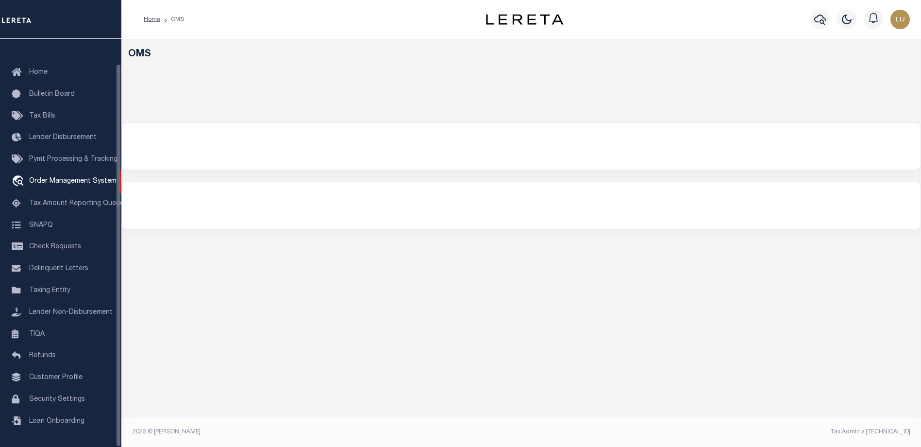
select select "200"
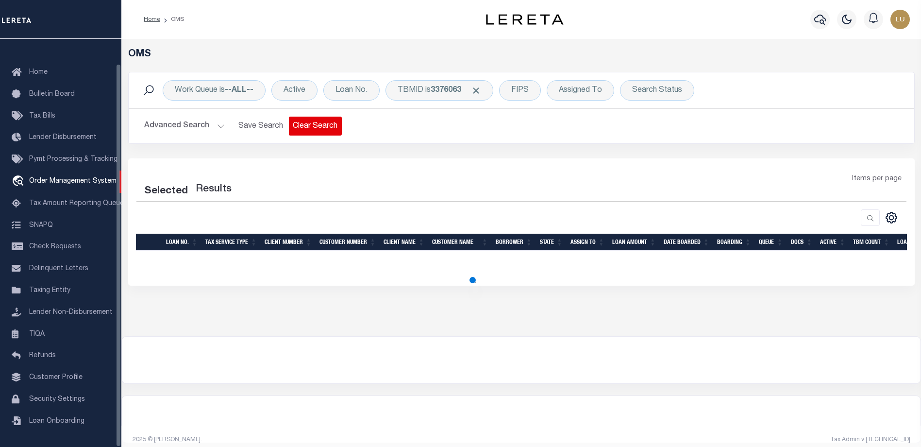
select select "200"
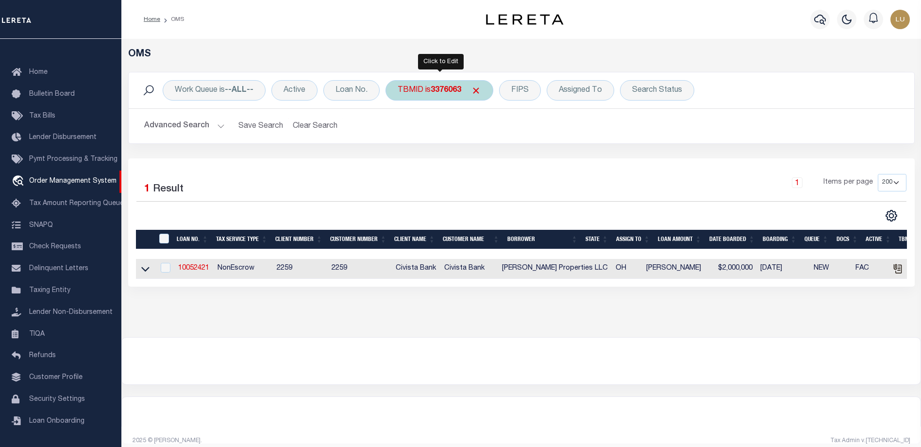
click at [438, 88] on b "3376063" at bounding box center [446, 90] width 31 height 8
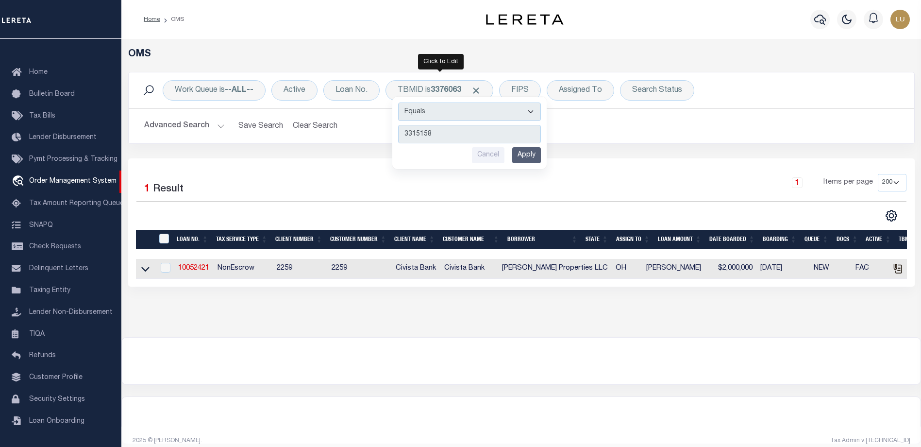
type input "3315158"
click at [526, 154] on input "Apply" at bounding box center [526, 155] width 29 height 16
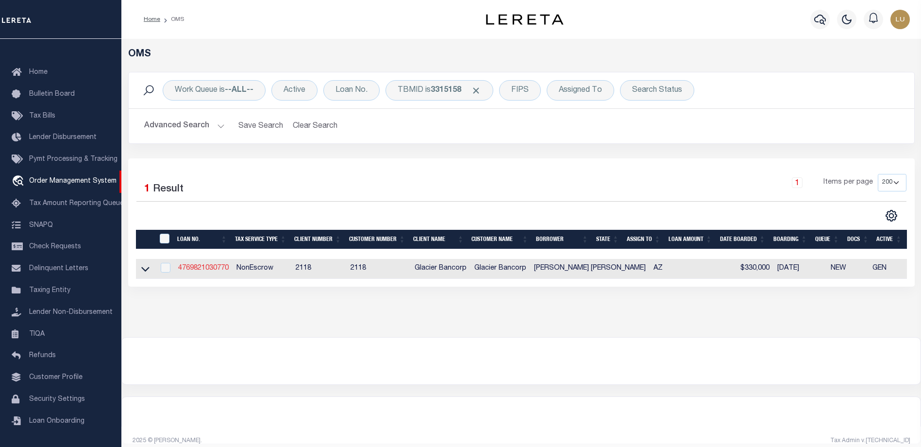
click at [199, 268] on link "4769821030770" at bounding box center [203, 268] width 51 height 7
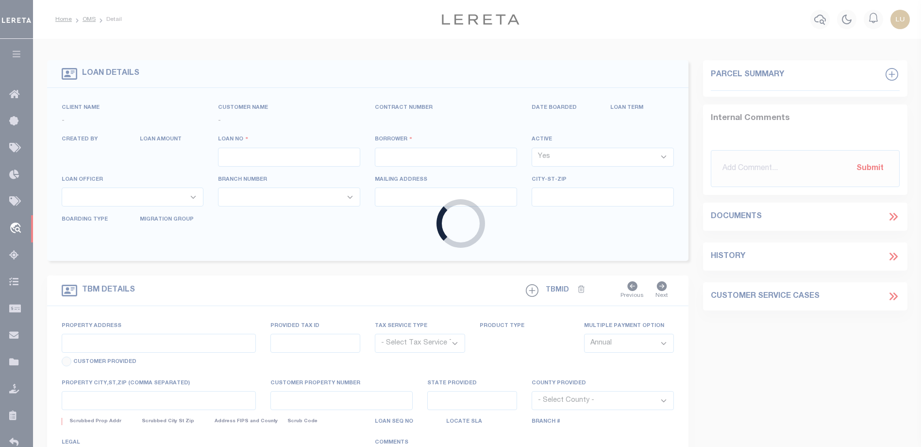
type input "4769821030770"
type input "[PERSON_NAME] [PERSON_NAME]"
select select
select select "NonEscrow"
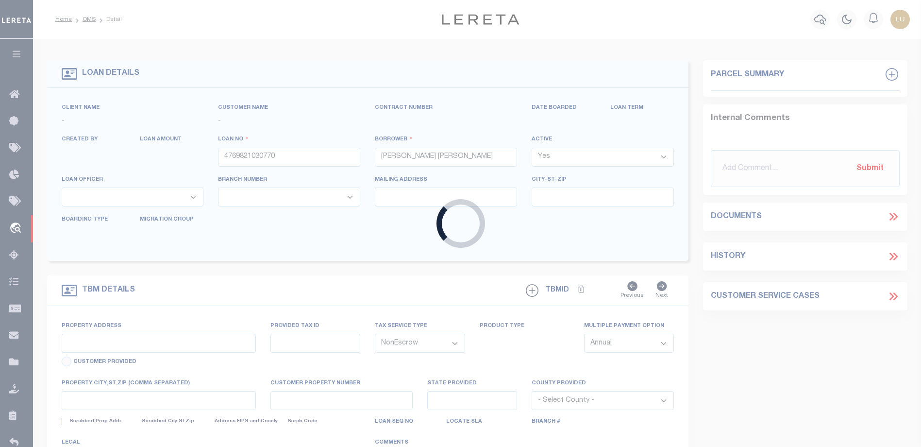
type input "9030 N RIATA TRL"
select select
type input "[GEOGRAPHIC_DATA]"
type input "AZ"
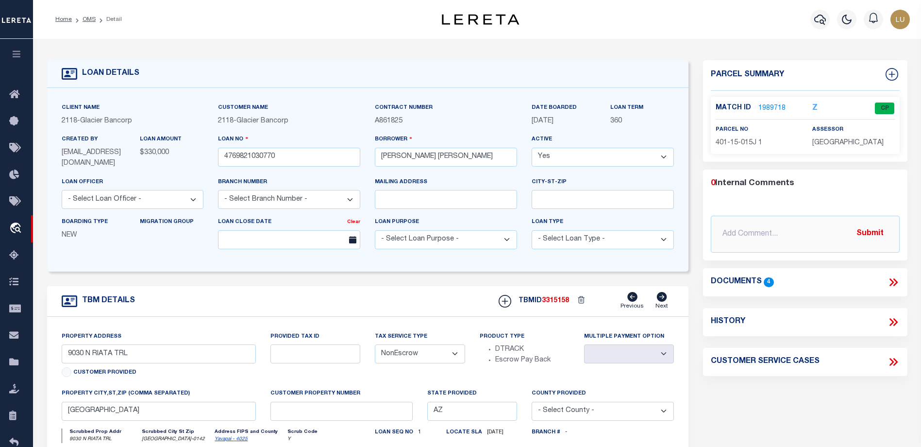
click at [777, 106] on link "1989718" at bounding box center [772, 108] width 27 height 10
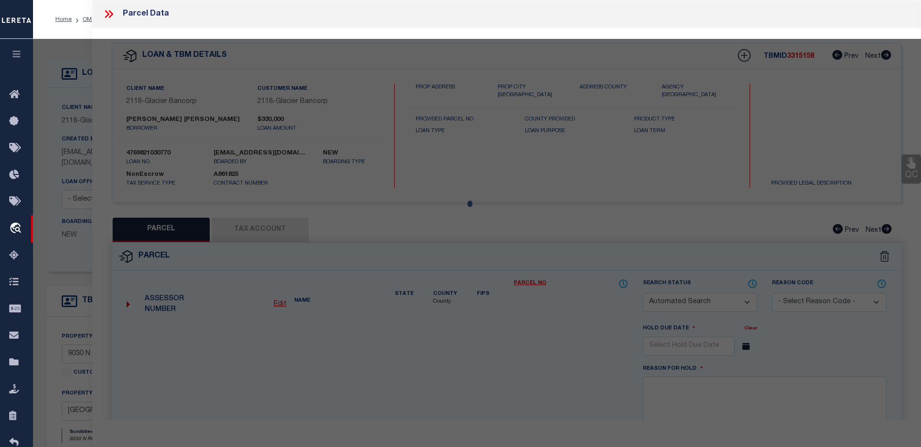
checkbox input "false"
select select "CP"
type input "Elias Lisa A & Bradley J RS"
type input "9030 N Riata Trl"
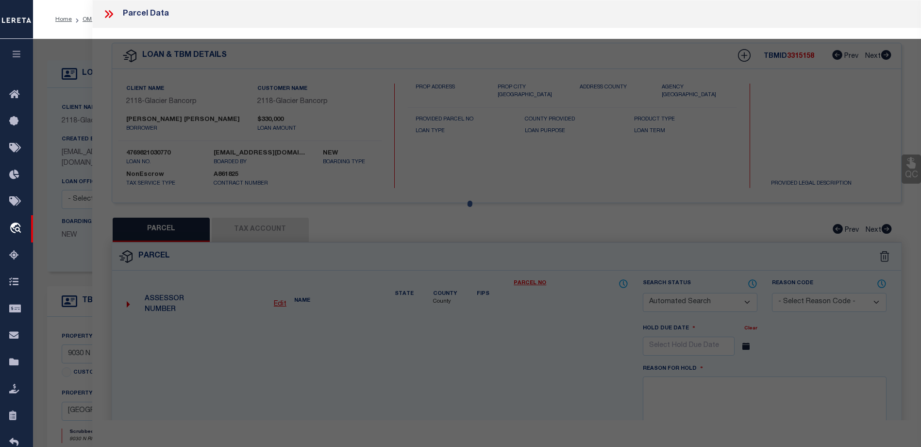
checkbox input "false"
type textarea "S15-T15N-R01E"
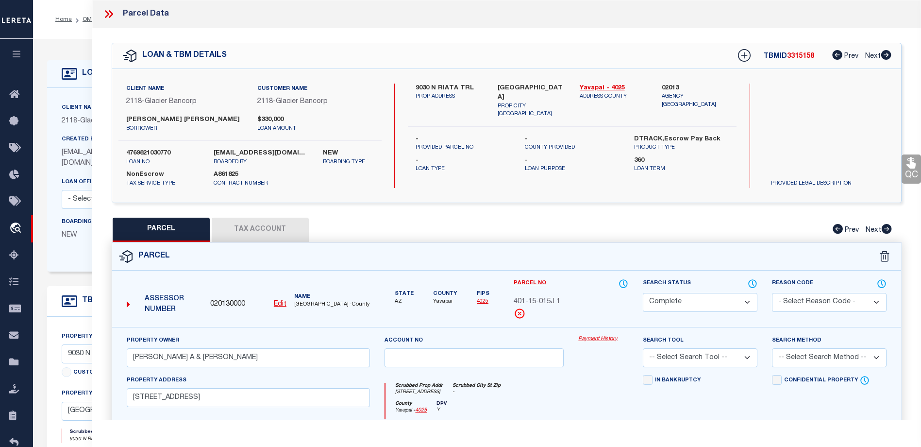
click at [587, 337] on link "Payment History" at bounding box center [603, 339] width 50 height 8
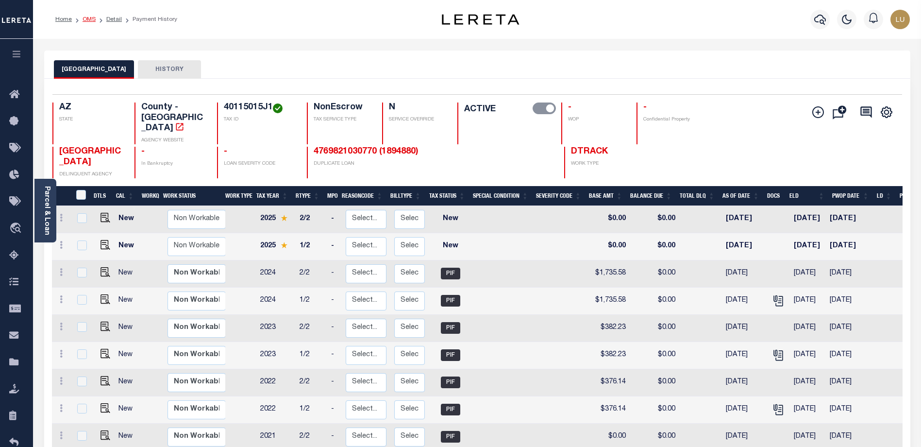
click at [92, 19] on link "OMS" at bounding box center [89, 20] width 13 height 6
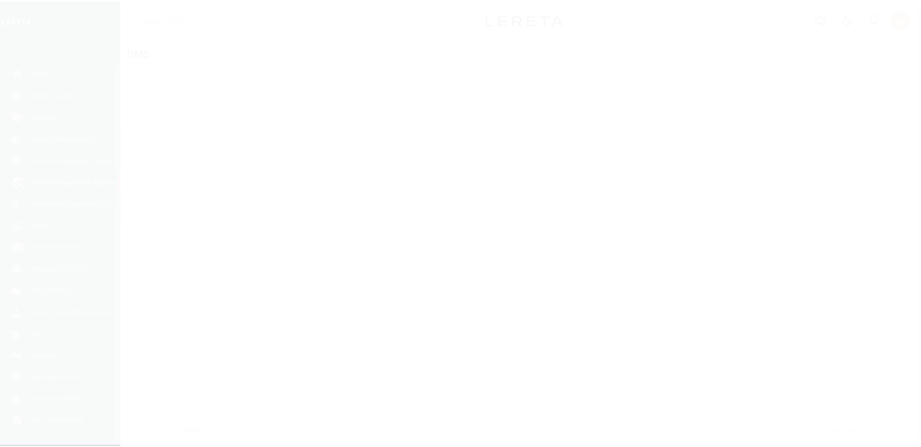
scroll to position [26, 0]
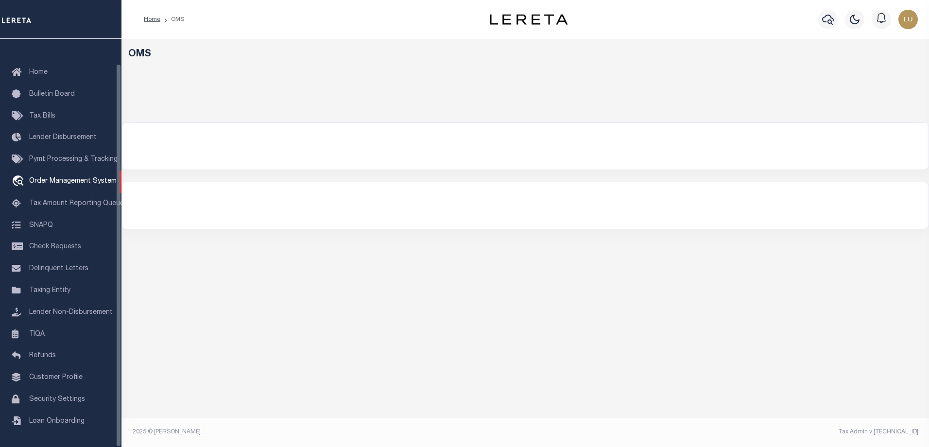
select select "200"
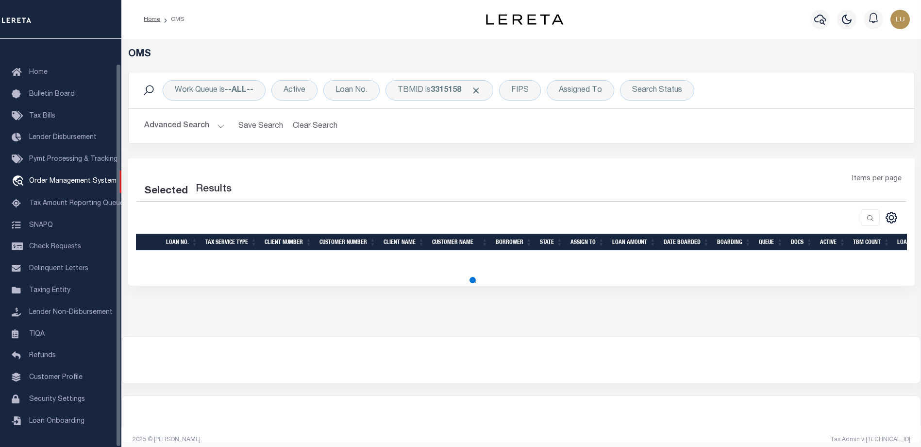
select select "200"
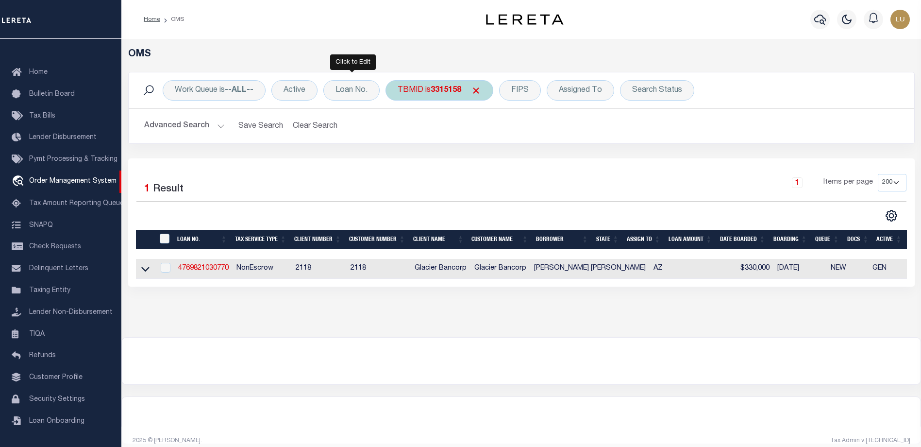
click at [422, 87] on div "TBMID is 3315158" at bounding box center [440, 90] width 108 height 20
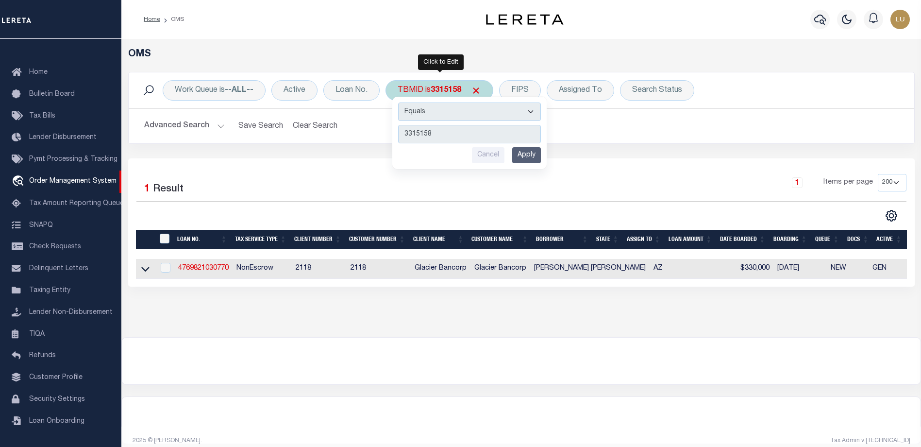
type input "3324540"
click at [526, 152] on input "Apply" at bounding box center [526, 155] width 29 height 16
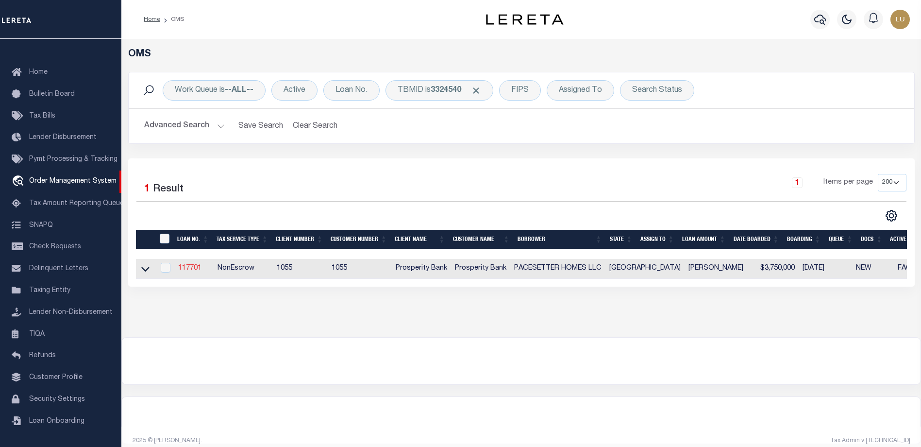
click at [189, 268] on link "117701" at bounding box center [189, 268] width 23 height 7
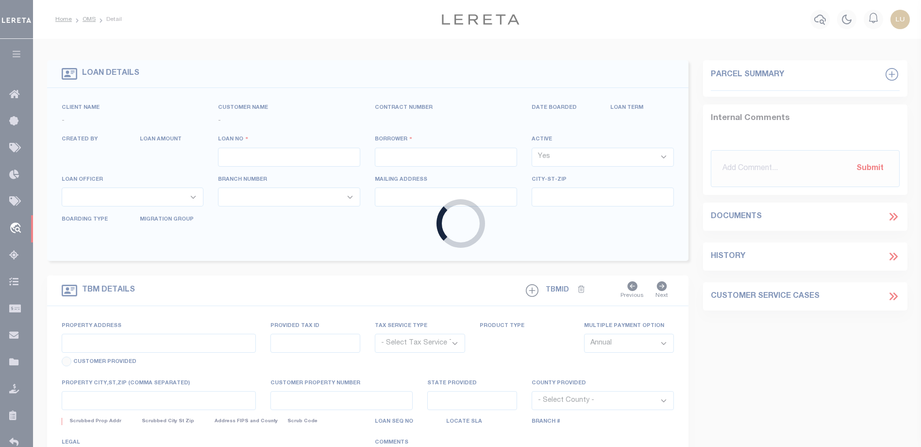
type input "117701"
type input "PACESETTER HOMES LLC"
select select
type input "14400 THE LAKES BLVD BLDG C STE 200"
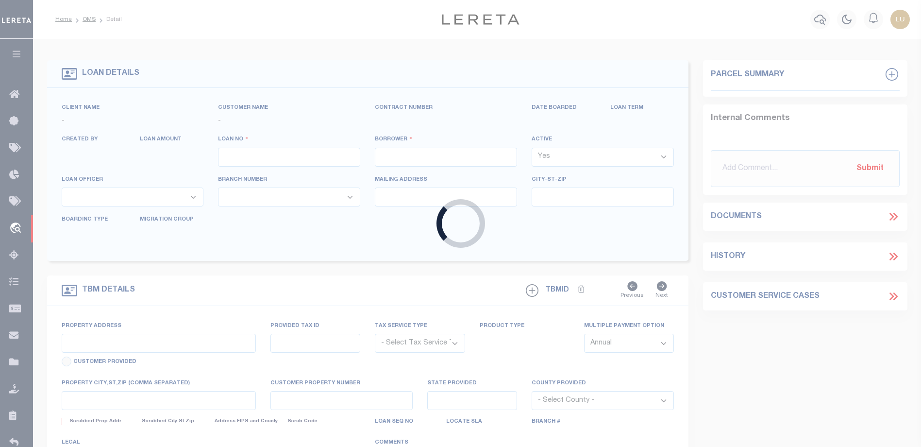
type input "PFLUGERVILLE TX 78660"
select select
select select "NonEscrow"
type input "18909 SCHULTZ LN"
select select
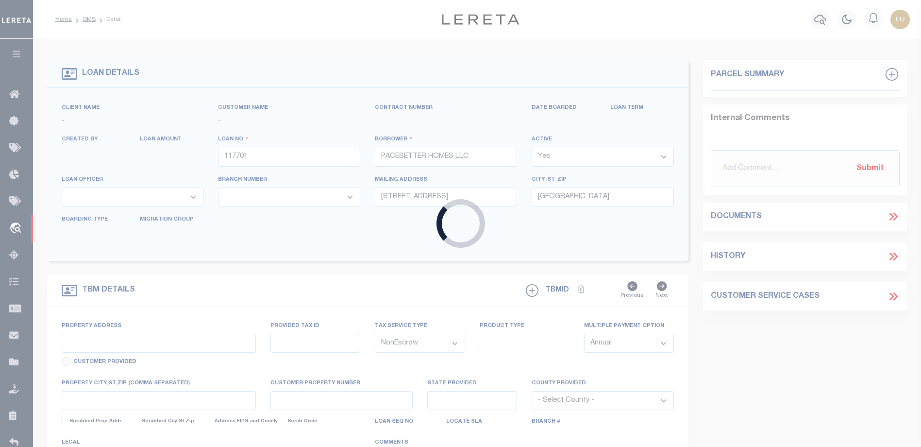
type input "[GEOGRAPHIC_DATA]"
type textarea "18909 SCHULTZ LN UNIT 1503 ROUND ROCK TX 78664 BEING PART OF CENTER 45 A RESIDE…"
select select "10549"
select select "4020"
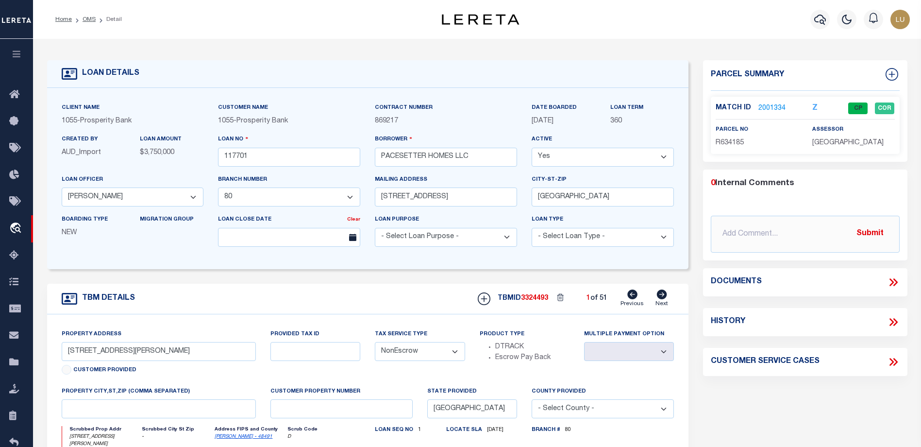
click at [773, 104] on link "2001334" at bounding box center [772, 108] width 27 height 10
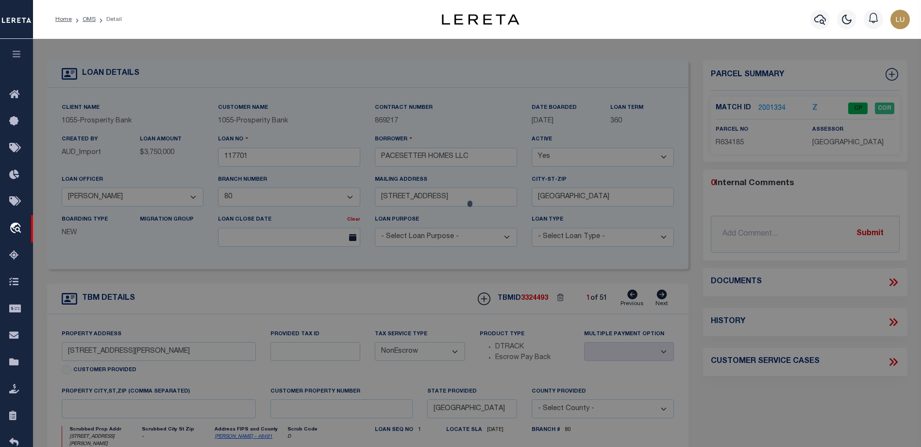
checkbox input "false"
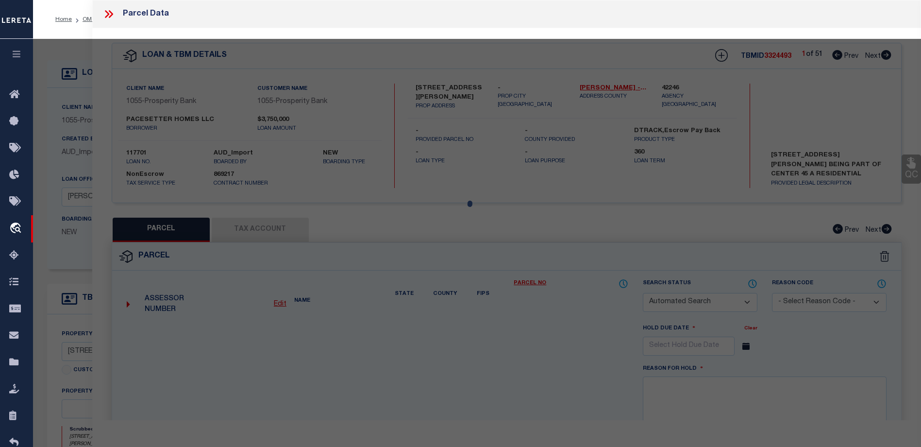
select select "CP"
type input "PACESETTER HOMES LLC"
select select
type input "LOUIS HENNA BLVD, UNIT #1503,"
checkbox input "false"
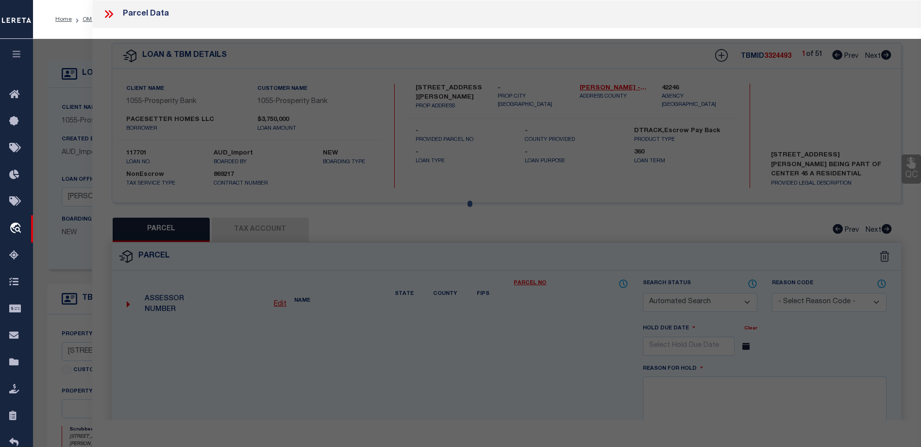
type input "ROUND ROCK, TX 78664"
type textarea "C601 - CENTER 45, BUILDING 10, UNIT 1503, 1.075% COMMON AREA INTEREST"
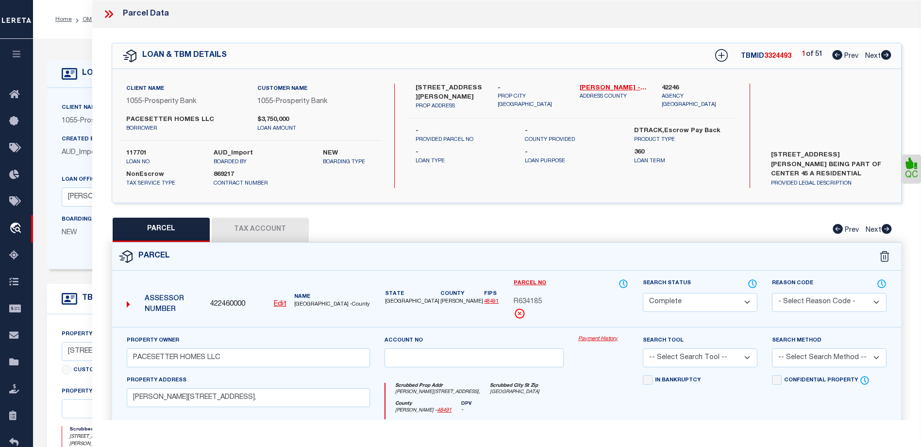
click at [104, 14] on icon at bounding box center [108, 14] width 13 height 13
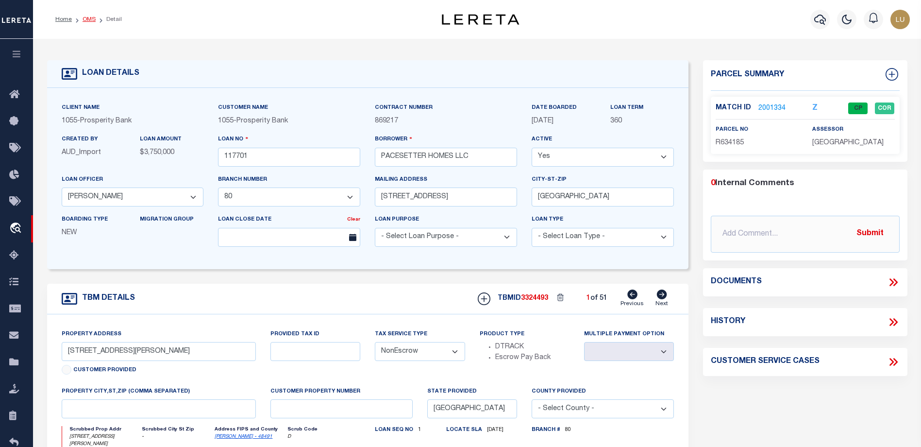
click at [91, 20] on link "OMS" at bounding box center [89, 20] width 13 height 6
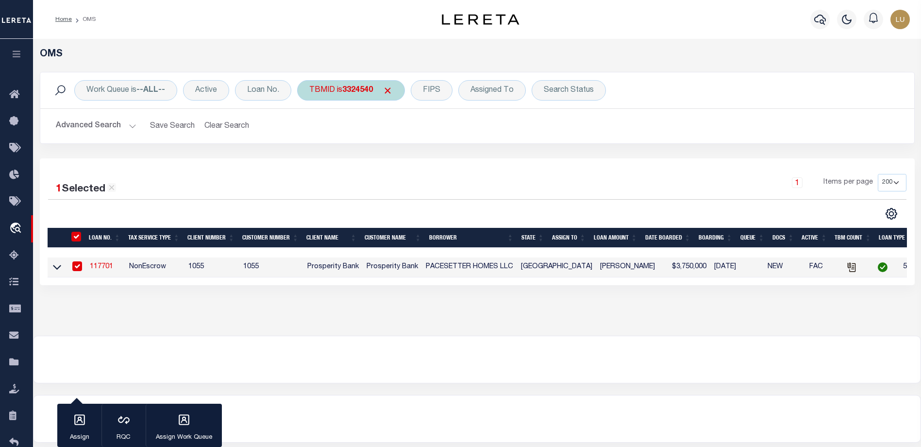
click at [352, 84] on div "TBMID is 3324540" at bounding box center [351, 90] width 108 height 20
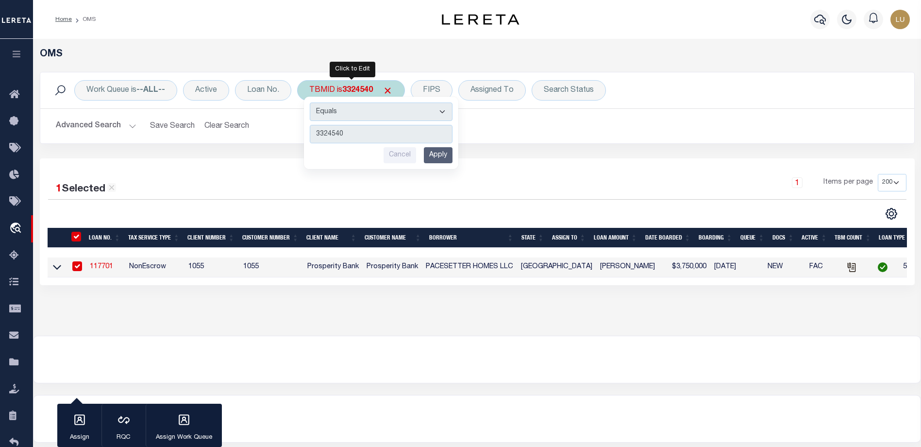
type input "3326723"
click at [447, 151] on input "Apply" at bounding box center [438, 155] width 29 height 16
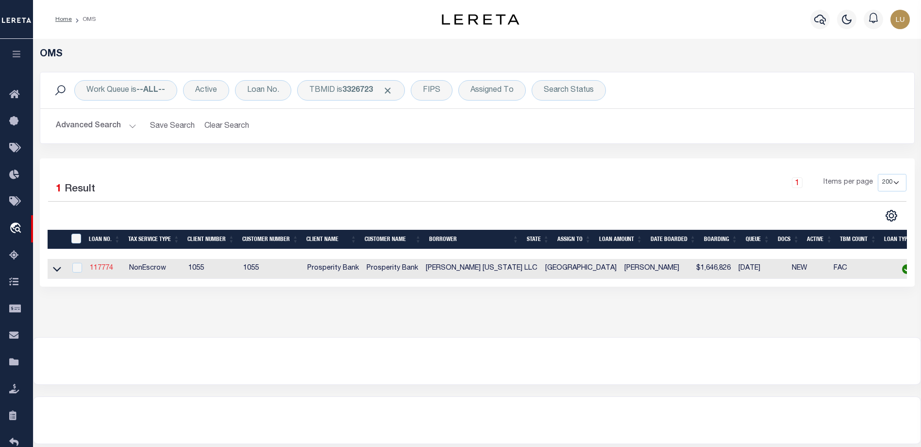
click at [104, 269] on link "117774" at bounding box center [101, 268] width 23 height 7
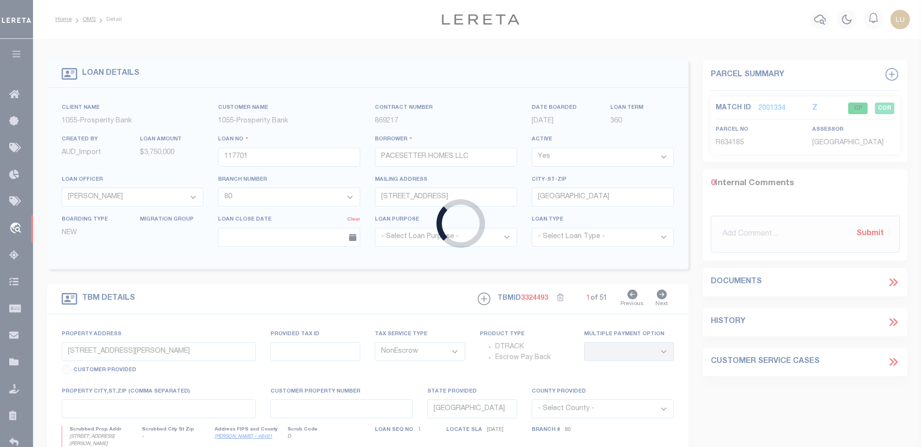
type input "117774"
type input "LEONA PENNSYLVANIA LLC"
select select "10377"
select select "4100"
type input "2009 COLETO ST"
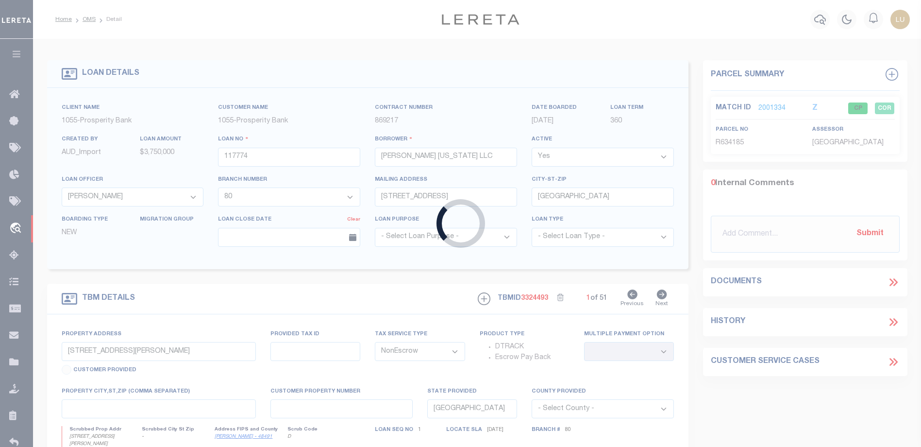
type input "AUSTIN TX 78722"
select select
select select "10377"
select select "4100"
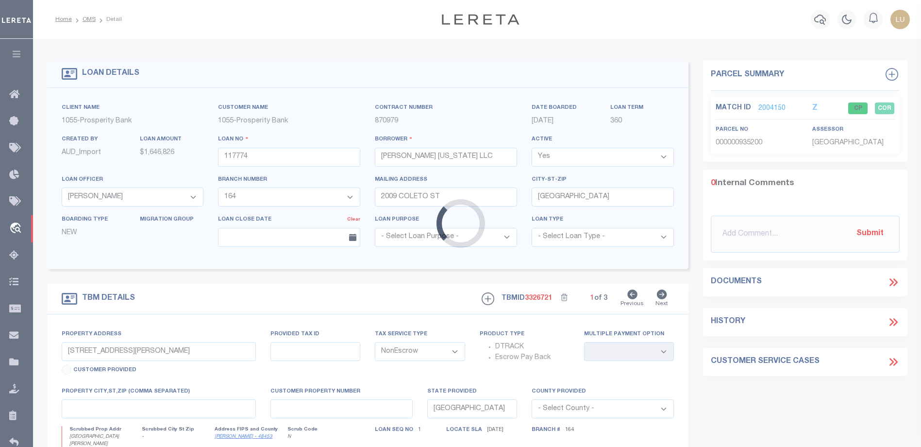
type input "1181 LEONA STREET"
type input "935200"
select select
type textarea "LOT 1A C R JOHNS SUBDIVISION PART SALINA ST"
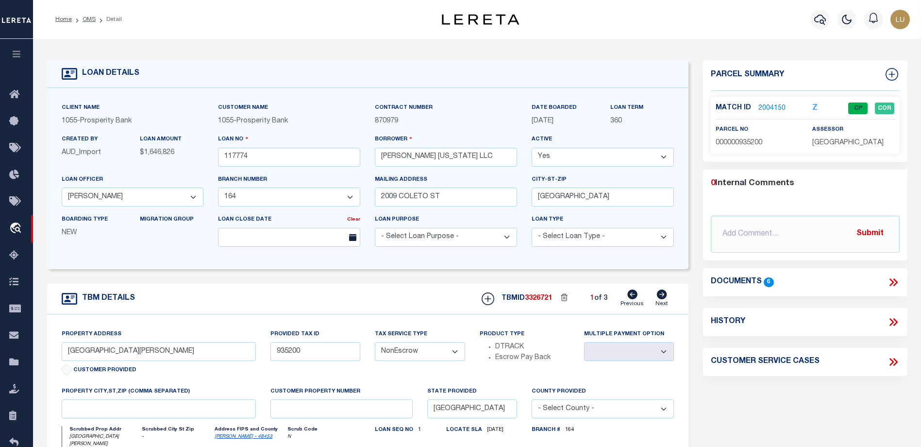
click at [662, 295] on icon at bounding box center [662, 294] width 10 height 10
type input "1700 PENNSYLVANIA AVE"
type input "TBD"
select select
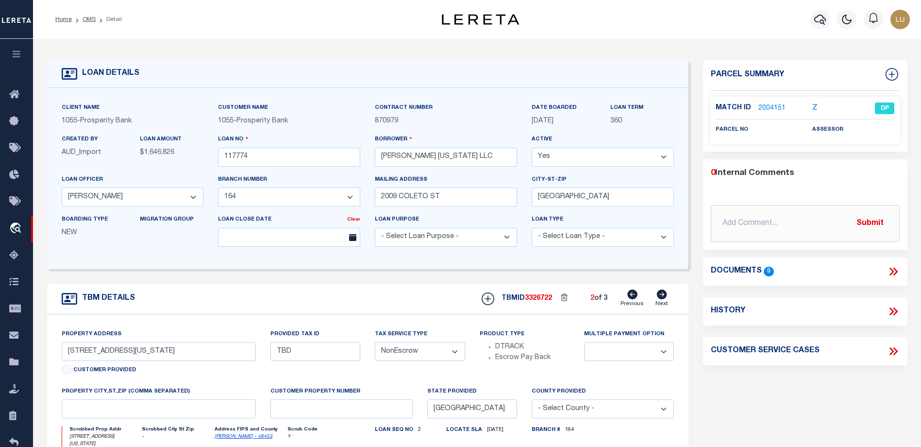
click at [665, 297] on icon at bounding box center [662, 294] width 10 height 10
type input "1702 PENNSYLVANIA AVE"
type input "935199"
select select
type textarea "LOT 1B C R JOHNS SUBDIVISION PART SALINA ST"
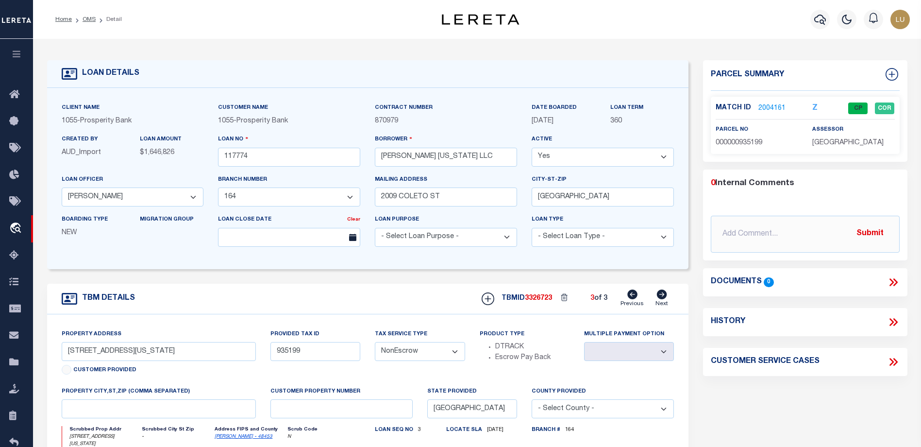
click at [769, 105] on link "2004161" at bounding box center [772, 108] width 27 height 10
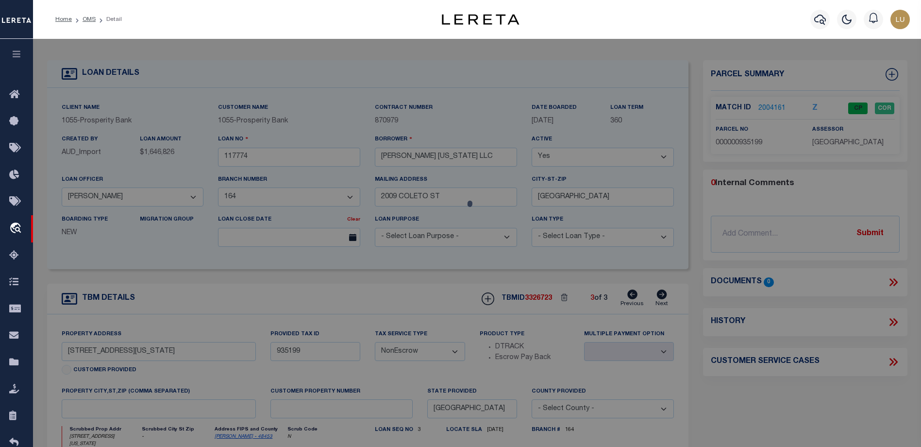
select select "AS"
checkbox input "false"
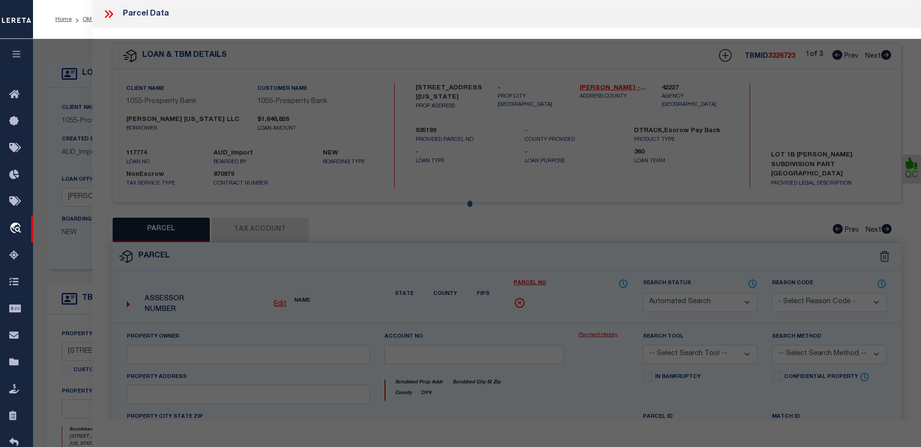
select select "CP"
type input "JSH ENTERPRISES"
select select "AGW"
select select
type input "1702 PENNSYLVANIA AVE"
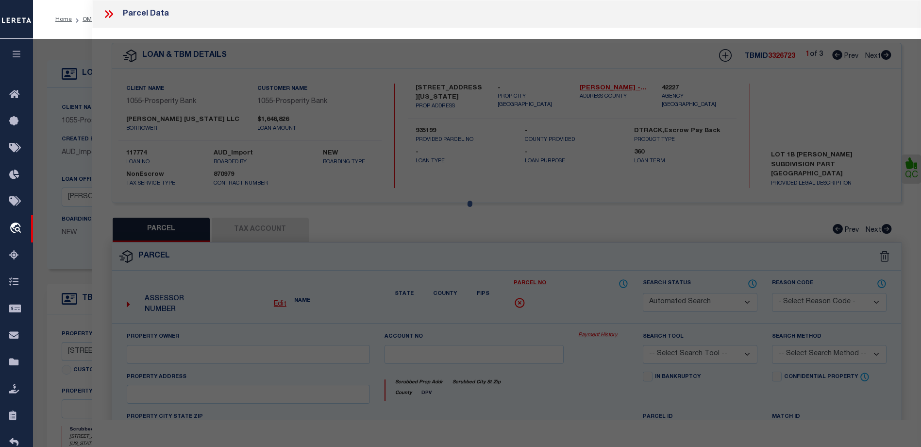
checkbox input "false"
type input "TX 78702"
type textarea "LOT 1B JOHNS C R SUBD & PT SALINA ST RSB LT 1 & W 13 FT LT 3 BLK 11"
type textarea "High liability, order completed based on given text legal."
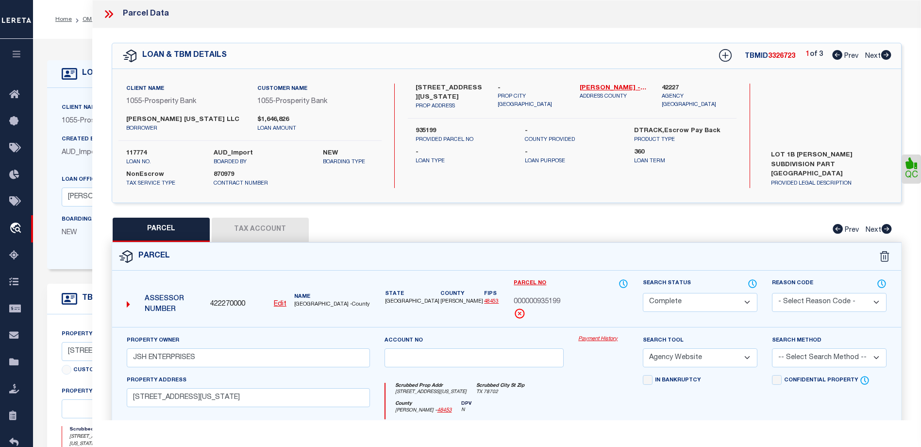
click at [588, 340] on link "Payment History" at bounding box center [603, 339] width 50 height 8
click at [68, 24] on ol "Home OMS Detail" at bounding box center [89, 19] width 82 height 20
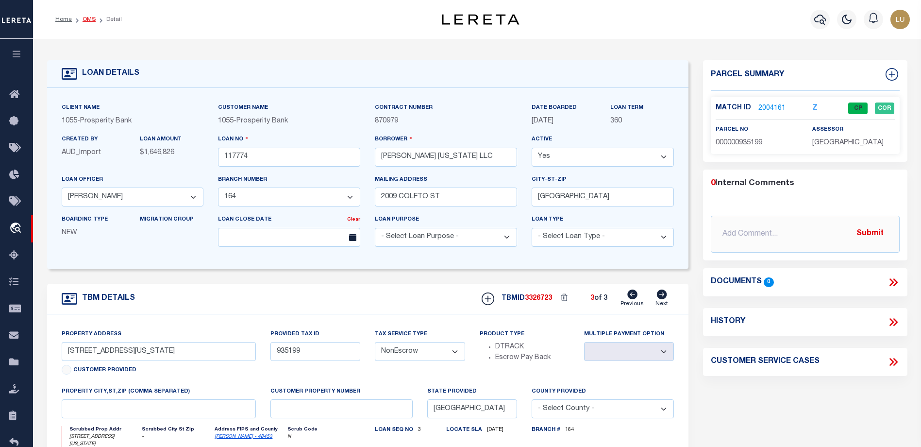
click at [85, 19] on link "OMS" at bounding box center [89, 20] width 13 height 6
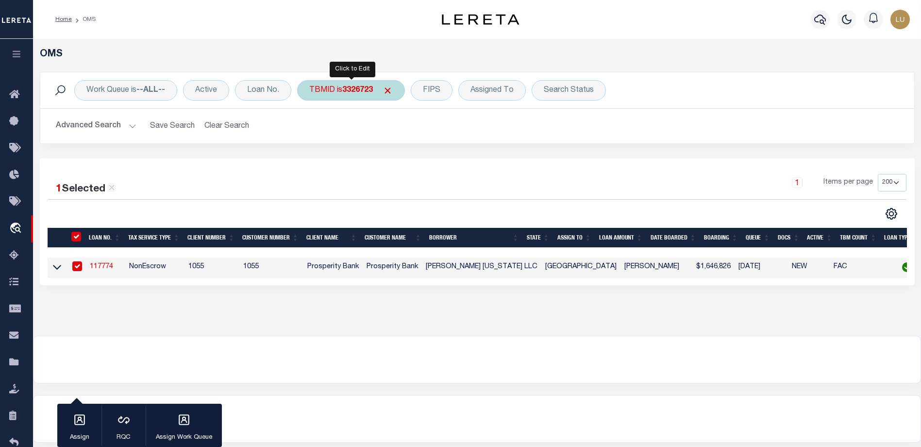
click at [372, 95] on div "TBMID is 3326723" at bounding box center [351, 90] width 108 height 20
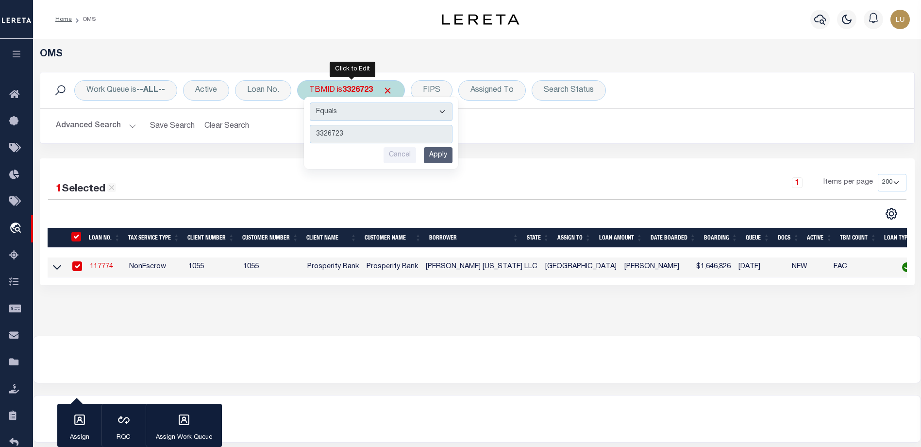
type input "3327883"
click at [445, 153] on input "Apply" at bounding box center [438, 155] width 29 height 16
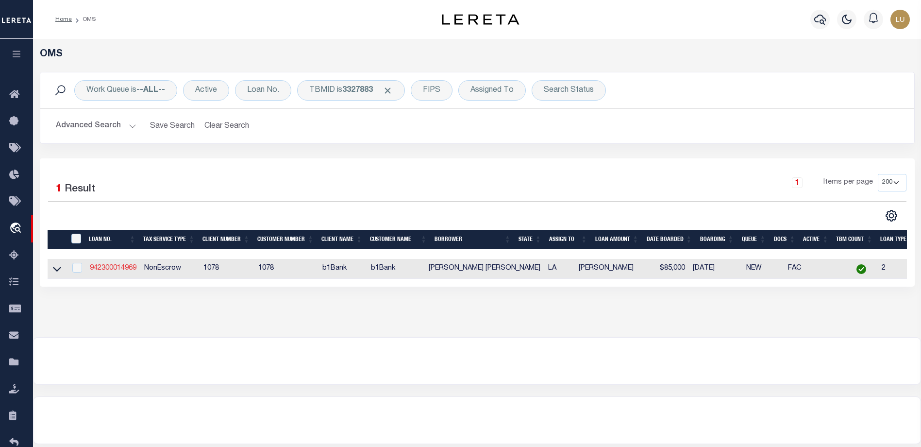
click at [123, 270] on link "942300014969" at bounding box center [113, 268] width 47 height 7
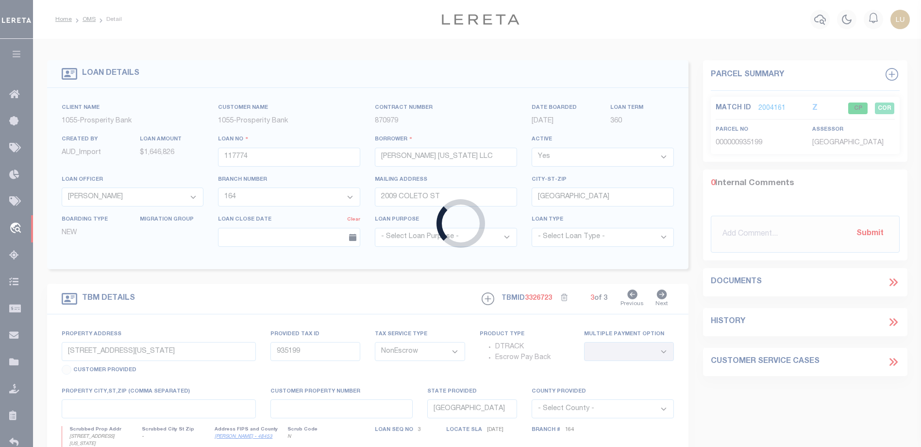
type input "942300014969"
type input "[PERSON_NAME] [PERSON_NAME]"
select select
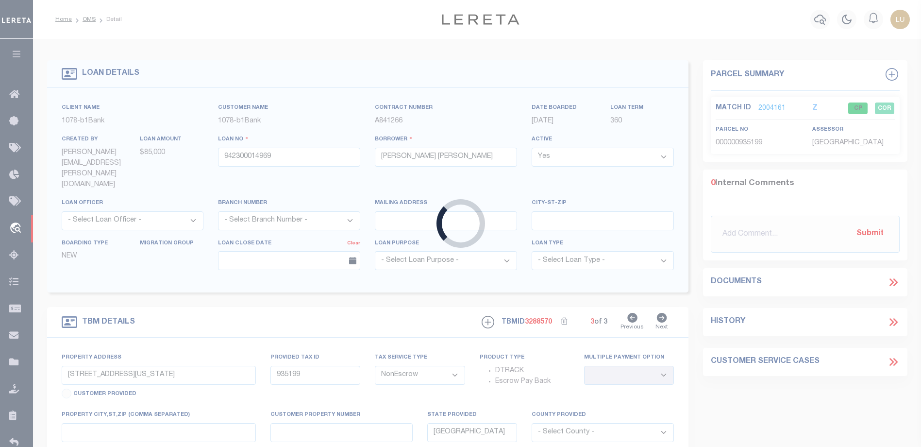
type input "124 Caribbean Dr,"
select select
type input "Jeanerette LA 70544"
type input "LA"
select select
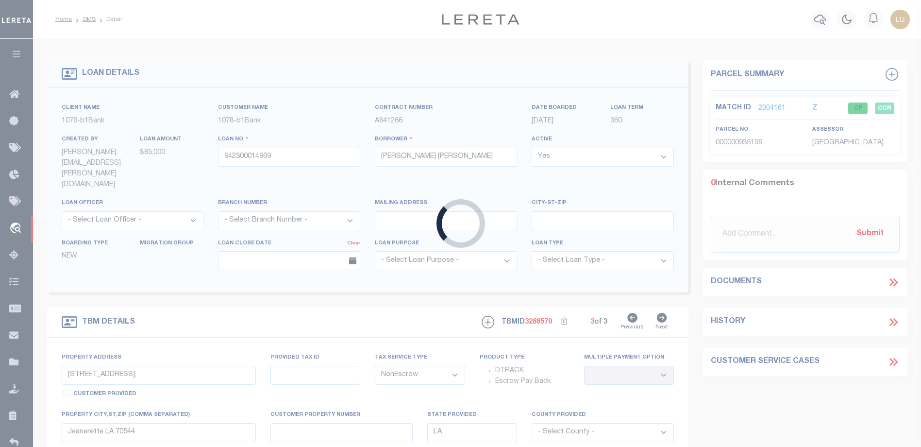
select select "9596"
select select "3739"
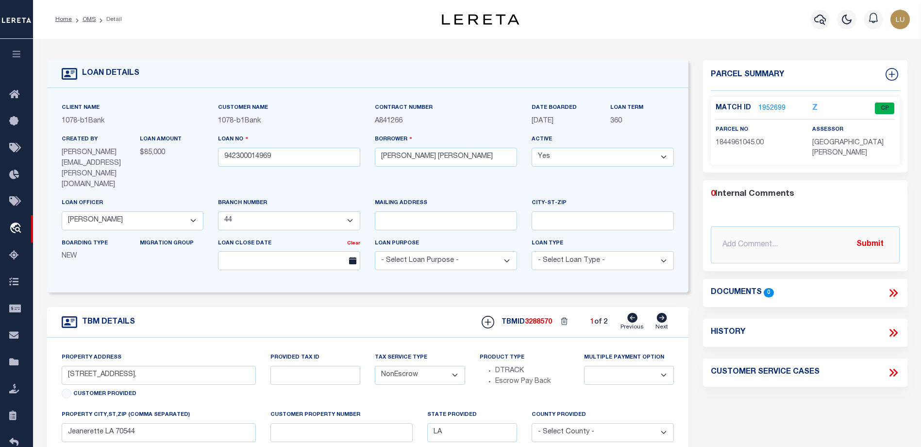
click at [773, 103] on link "1952699" at bounding box center [772, 108] width 27 height 10
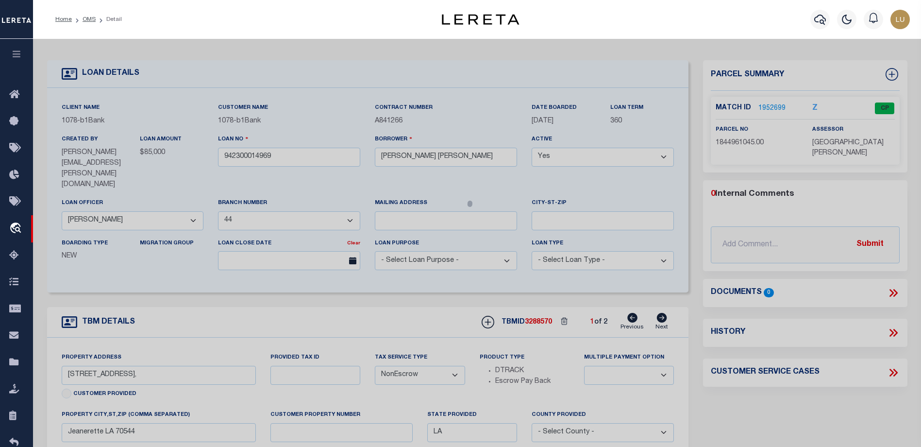
select select "AS"
select select
checkbox input "false"
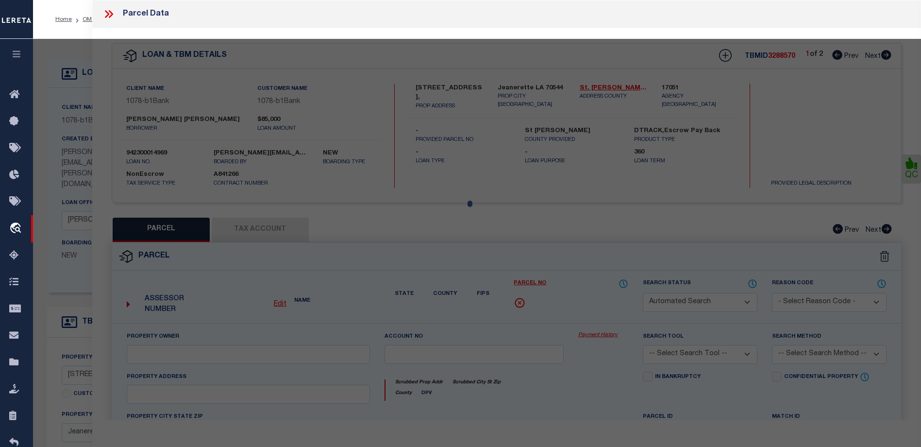
select select "CP"
type input "[PERSON_NAME] [PERSON_NAME]"
select select
type input "124 CARIBBEAN DR"
type input "Jeanerette LA 70544"
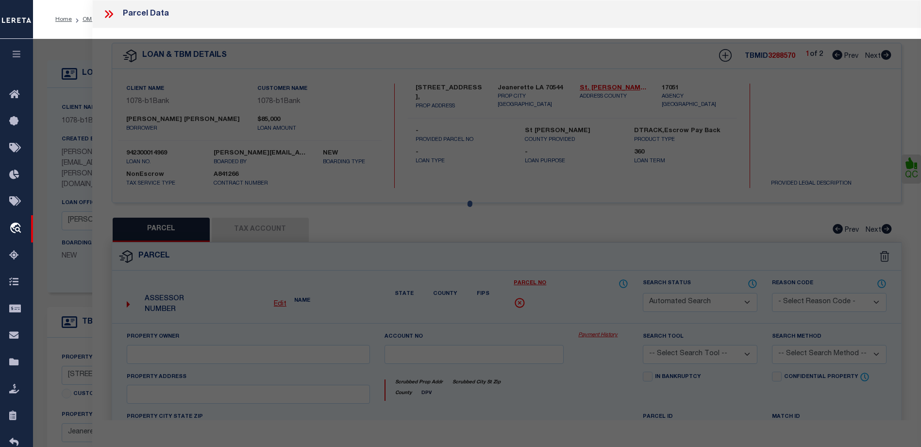
type textarea "LOT 9 CARIBBEAN WINDS SUBD PER PLAT 43J 270396 ACQ 346 326547"
type textarea "Tax ID Special Project"
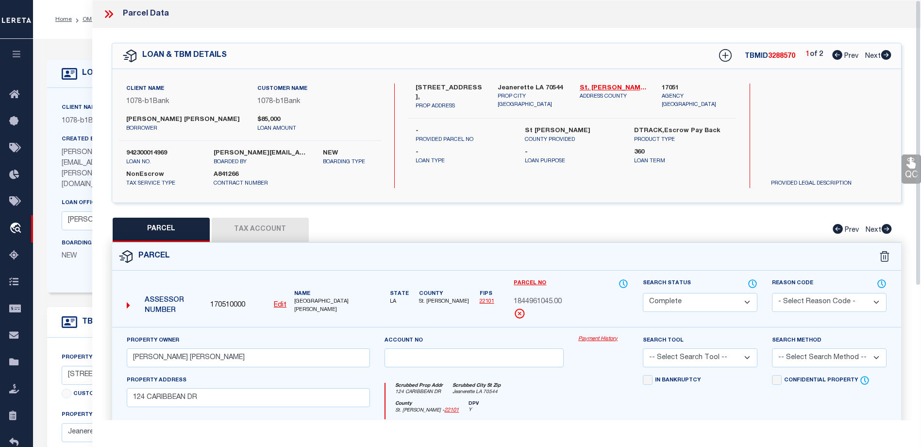
click at [86, 140] on label "Created By" at bounding box center [80, 140] width 36 height 8
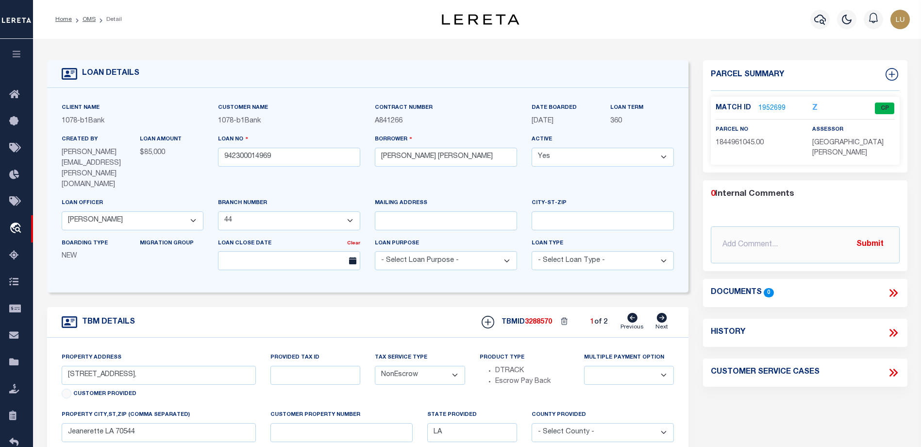
click at [664, 313] on icon at bounding box center [662, 318] width 10 height 10
type input "[STREET_ADDRESS],"
type input "1844961043.00"
select select
select select "St. [PERSON_NAME]"
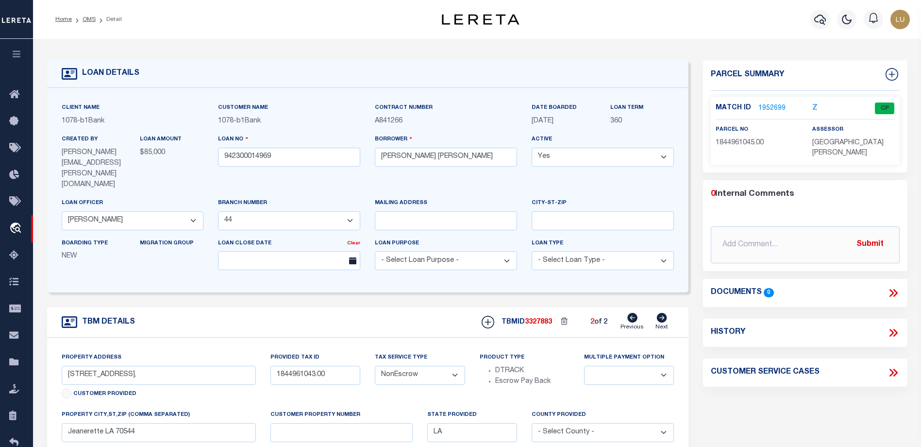
type textarea "Lots 7 & 8 of Caribbean Winds Subdivision; Section 69, T13S-R08E"
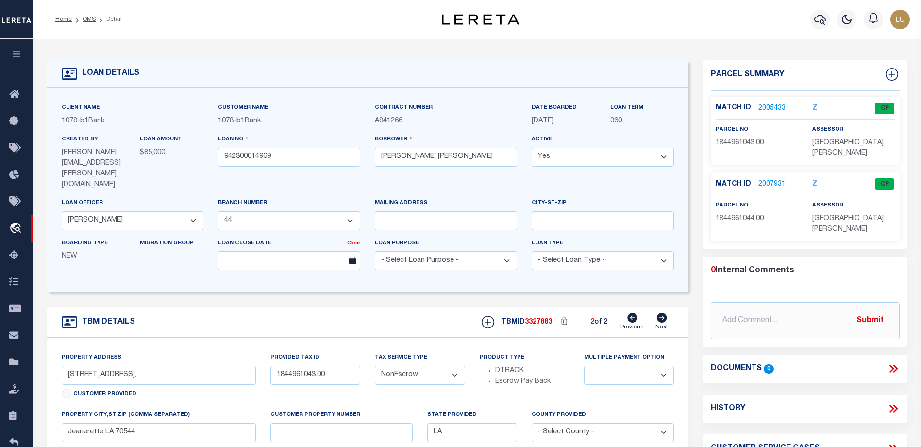
click at [772, 105] on link "2005433" at bounding box center [772, 108] width 27 height 10
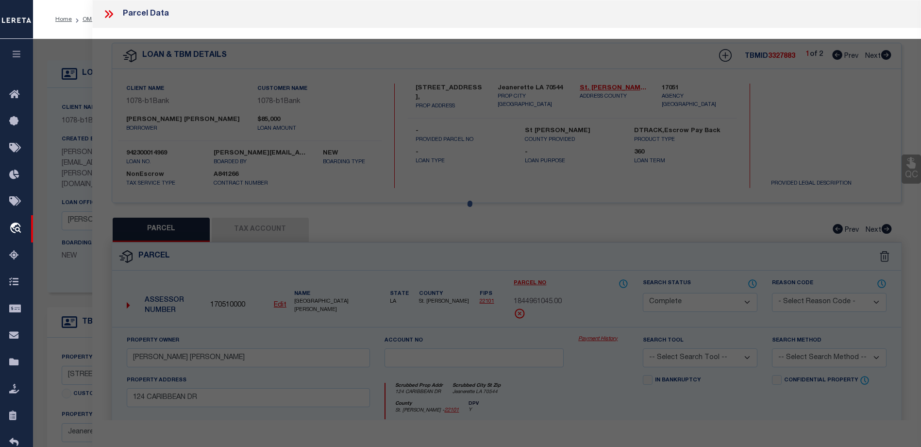
select select "AS"
checkbox input "false"
select select "CP"
type input "[PERSON_NAME] [PERSON_NAME]"
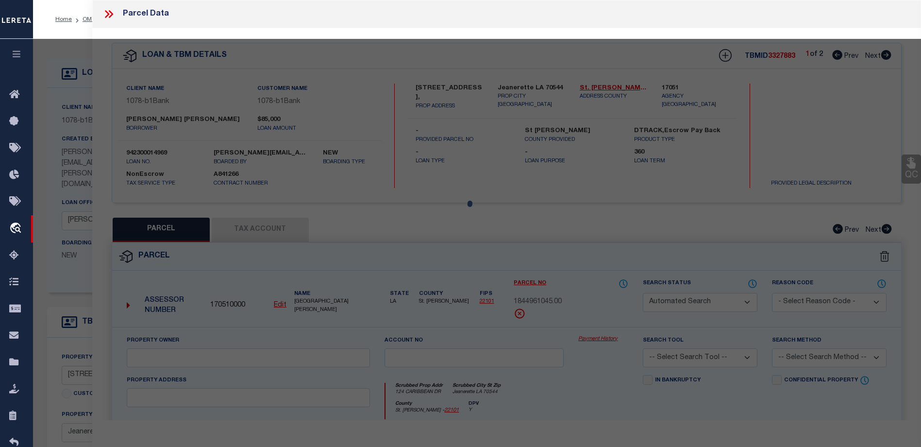
select select "AGW"
select select
type input "138 CARIBBEAN DR"
type input "Jeanerette LA 70544"
type textarea "LOT 7 CARIBBEAN WINDS SUBD PER PLAT 43J 270396"
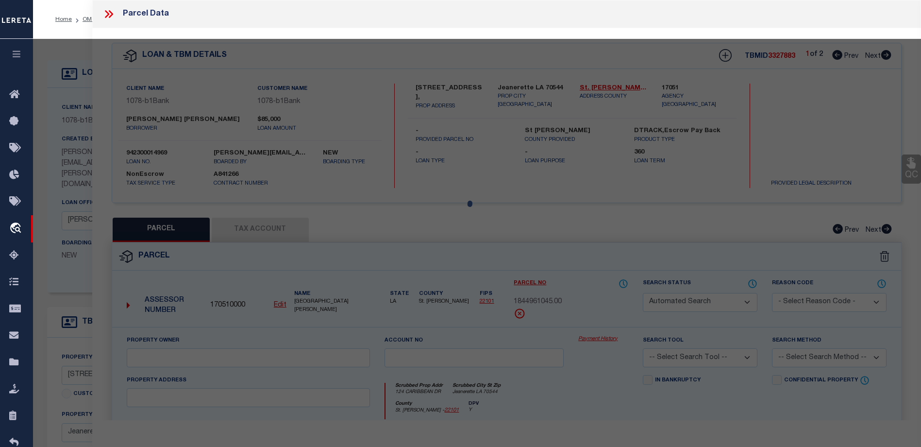
type textarea "Tax ID Special Project"
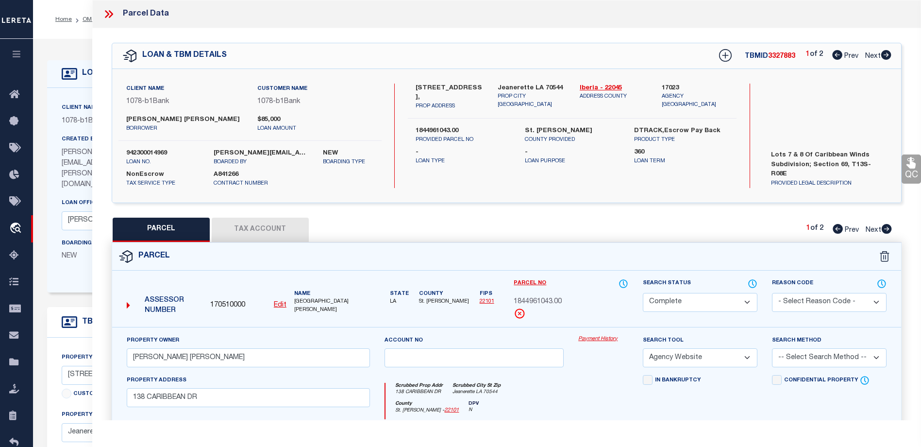
click at [592, 335] on link "Payment History" at bounding box center [603, 339] width 50 height 8
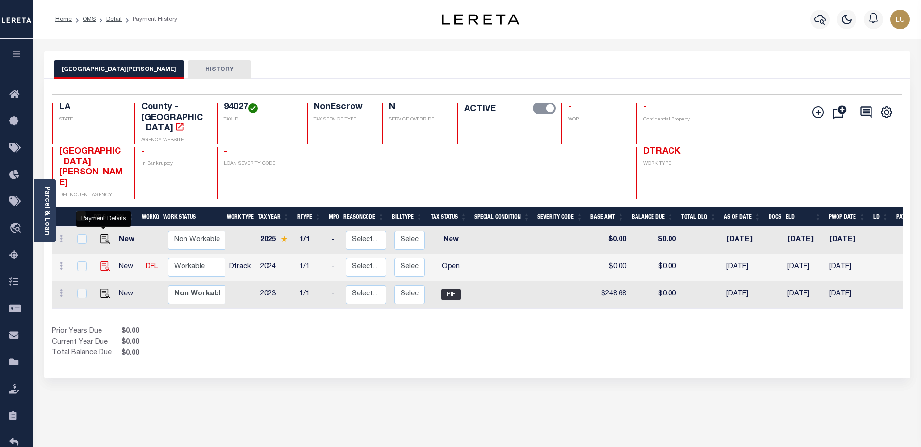
click at [102, 261] on img "" at bounding box center [106, 266] width 10 height 10
checkbox input "true"
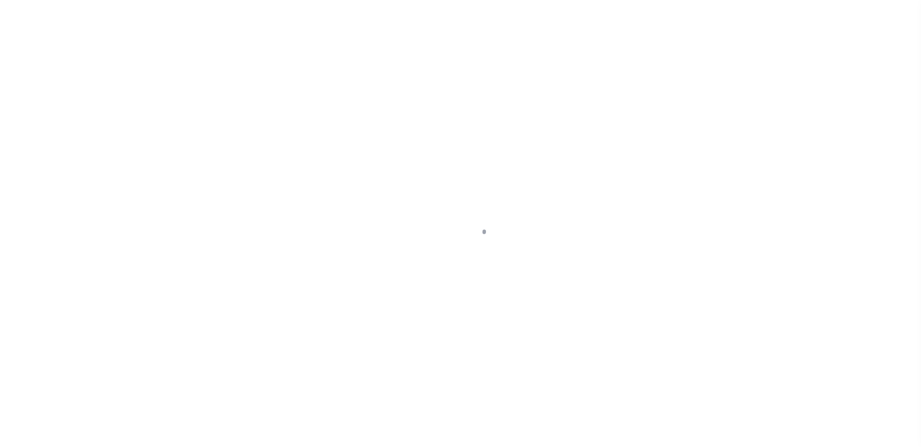
select select "OP2"
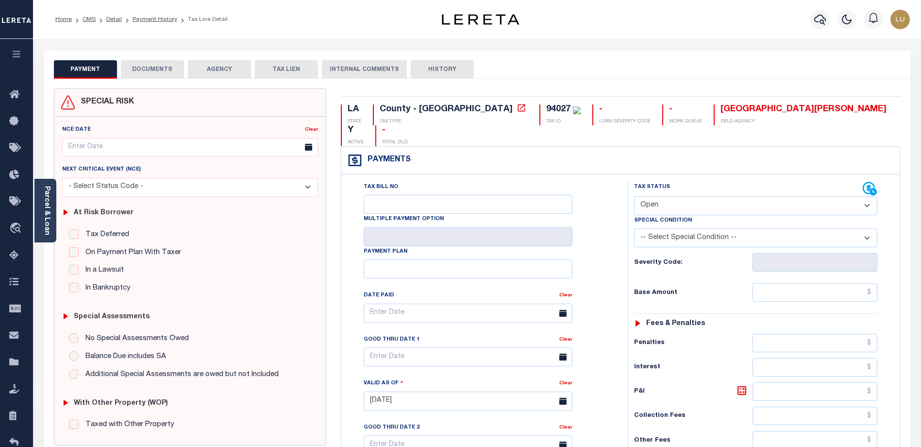
scroll to position [268, 0]
